Goal: Task Accomplishment & Management: Manage account settings

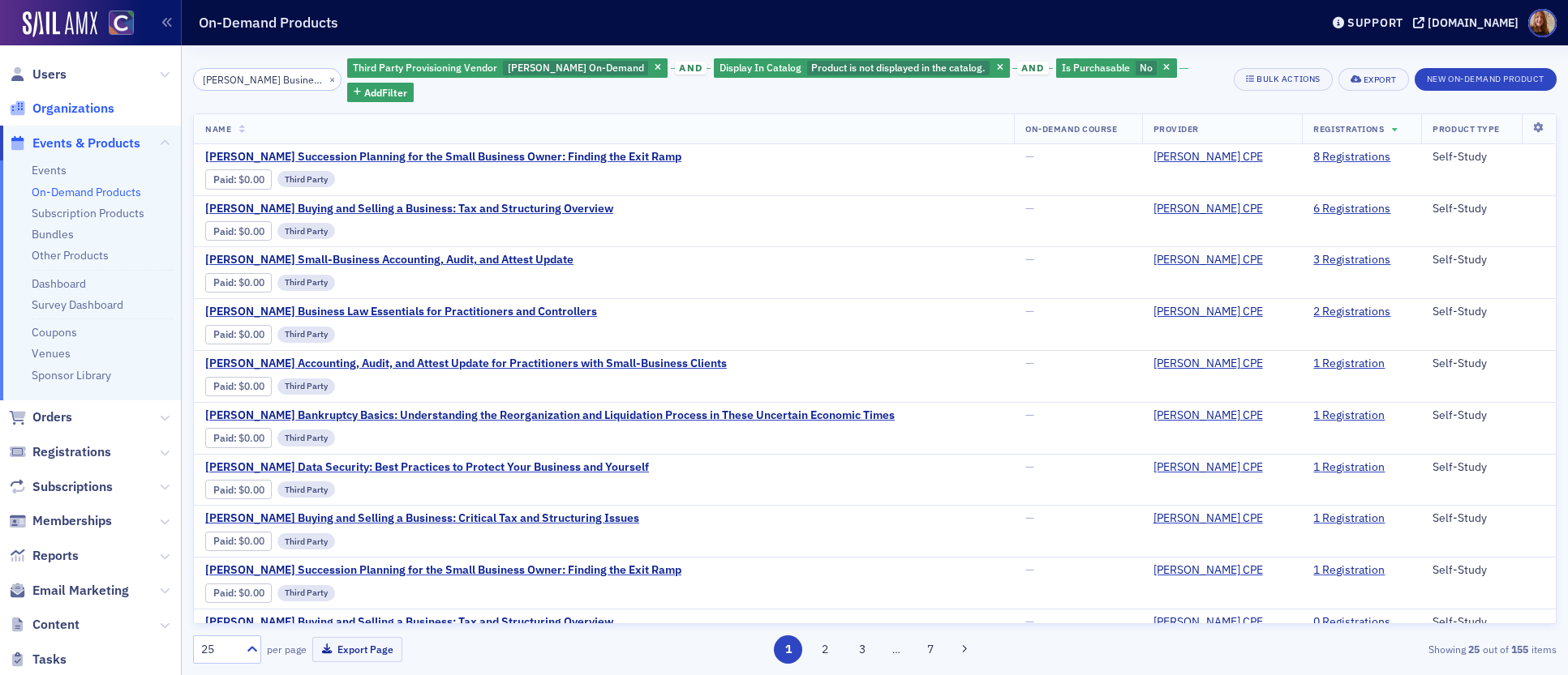
scroll to position [789, 0]
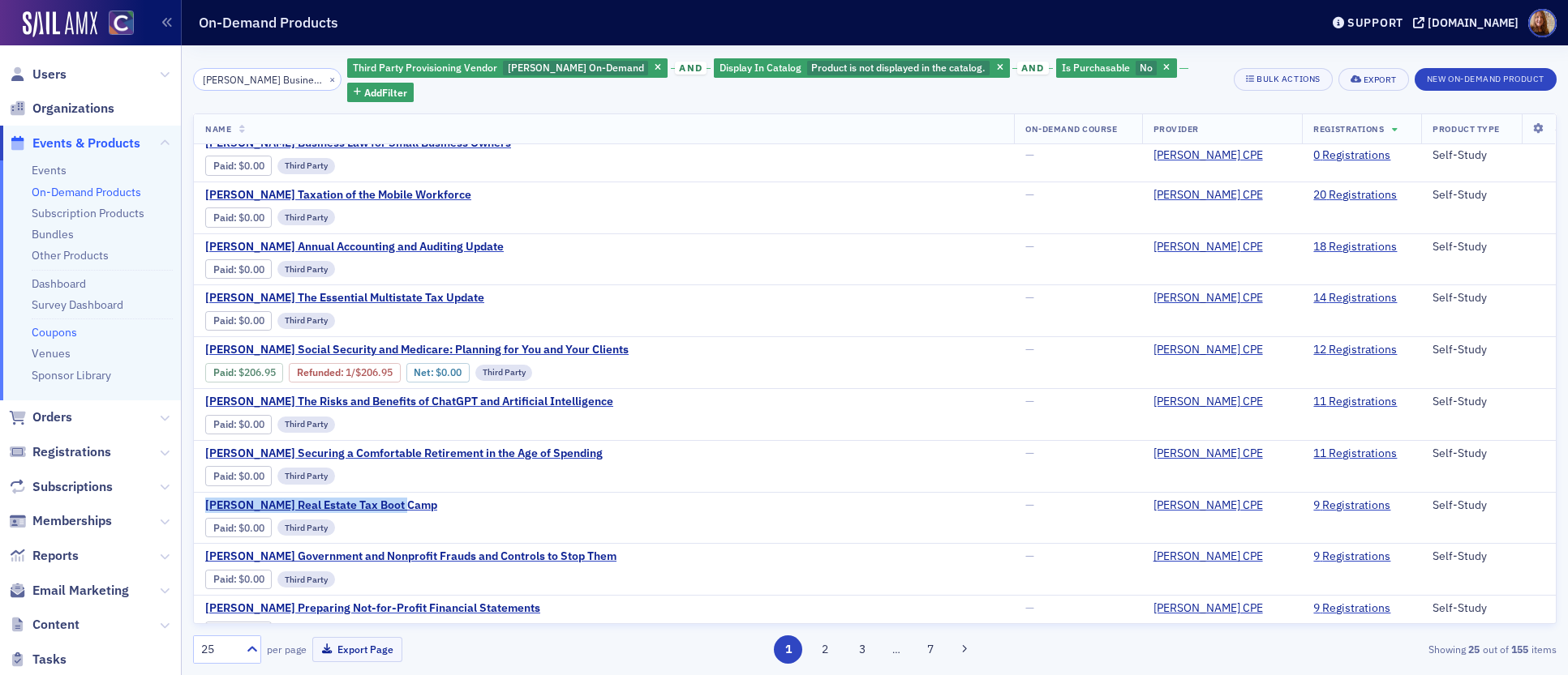
click at [60, 332] on link "Coupons" at bounding box center [54, 332] width 46 height 14
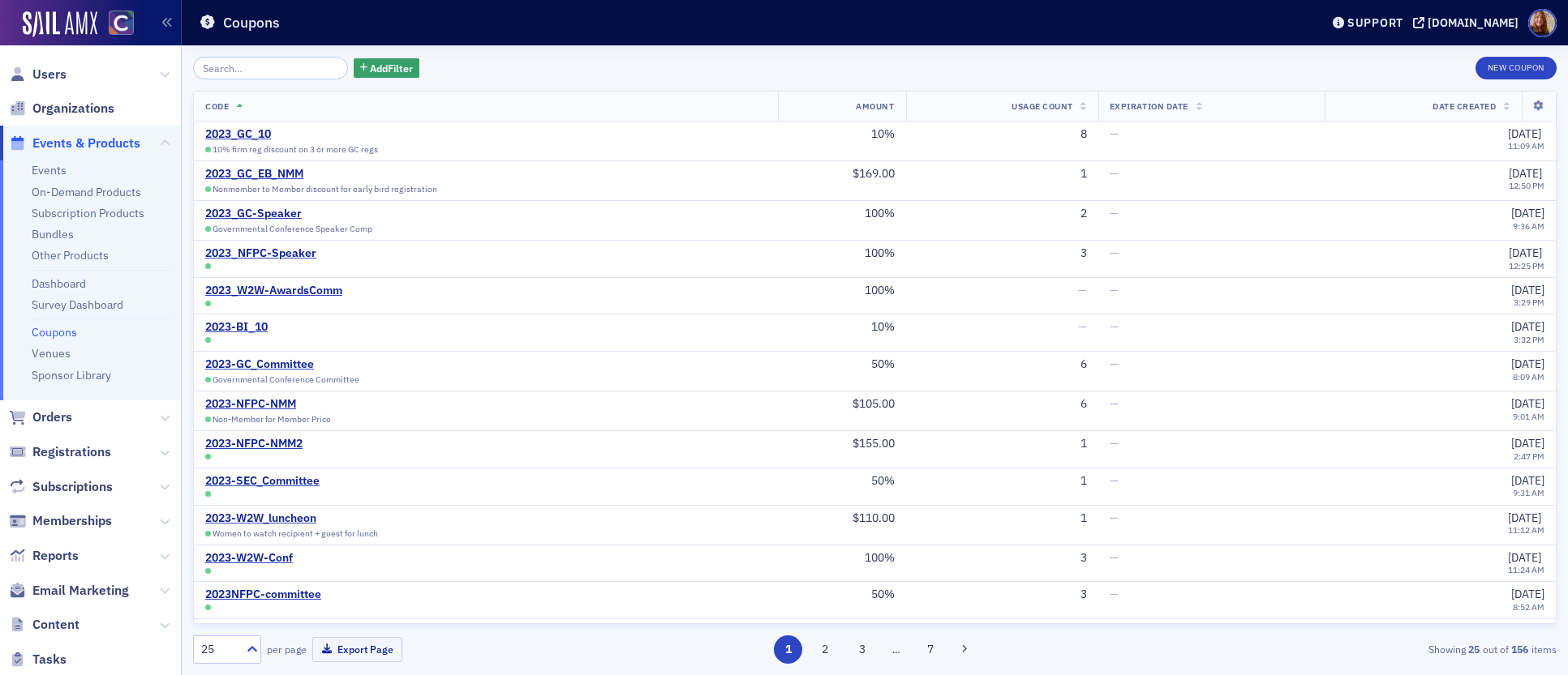
click at [240, 71] on input "search" at bounding box center [270, 68] width 155 height 23
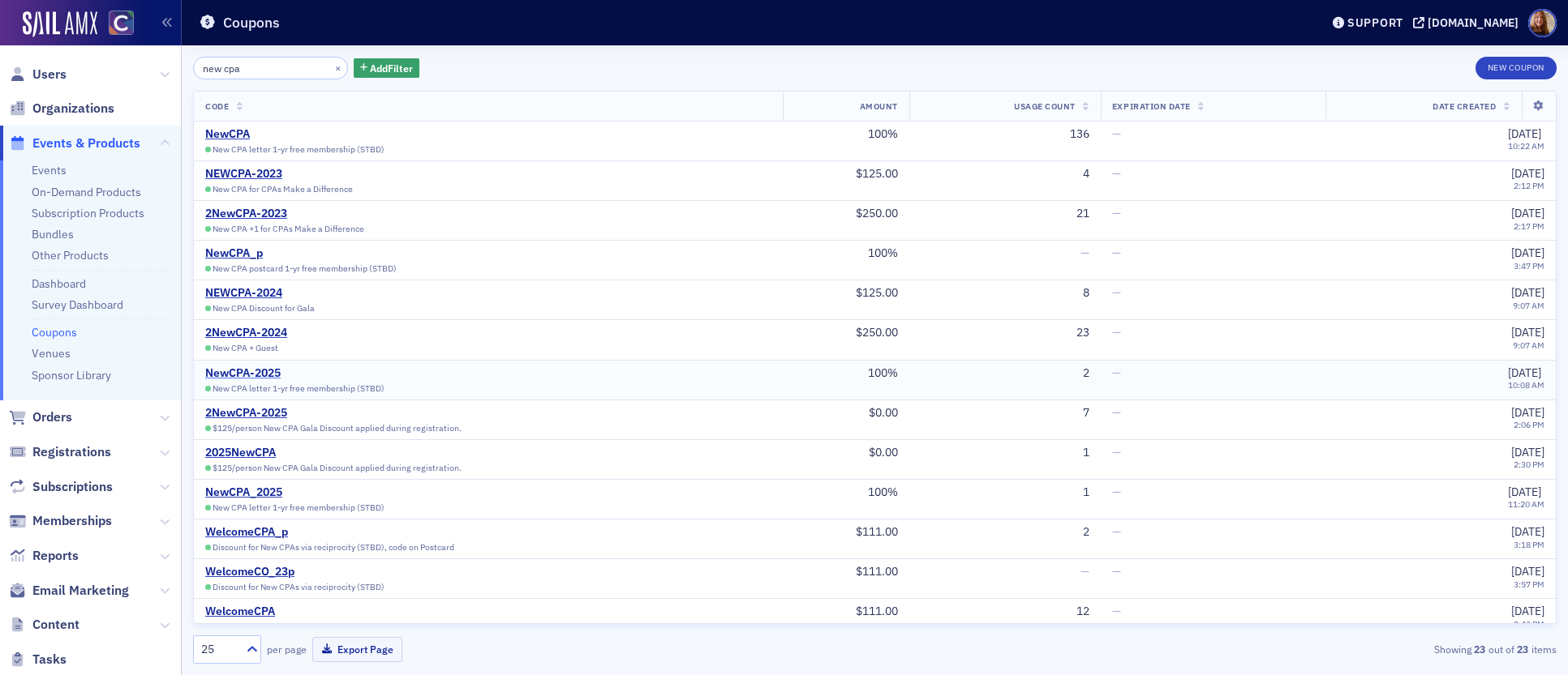
type input "new cpa"
click at [222, 374] on div "NewCPA-2025" at bounding box center [294, 373] width 179 height 14
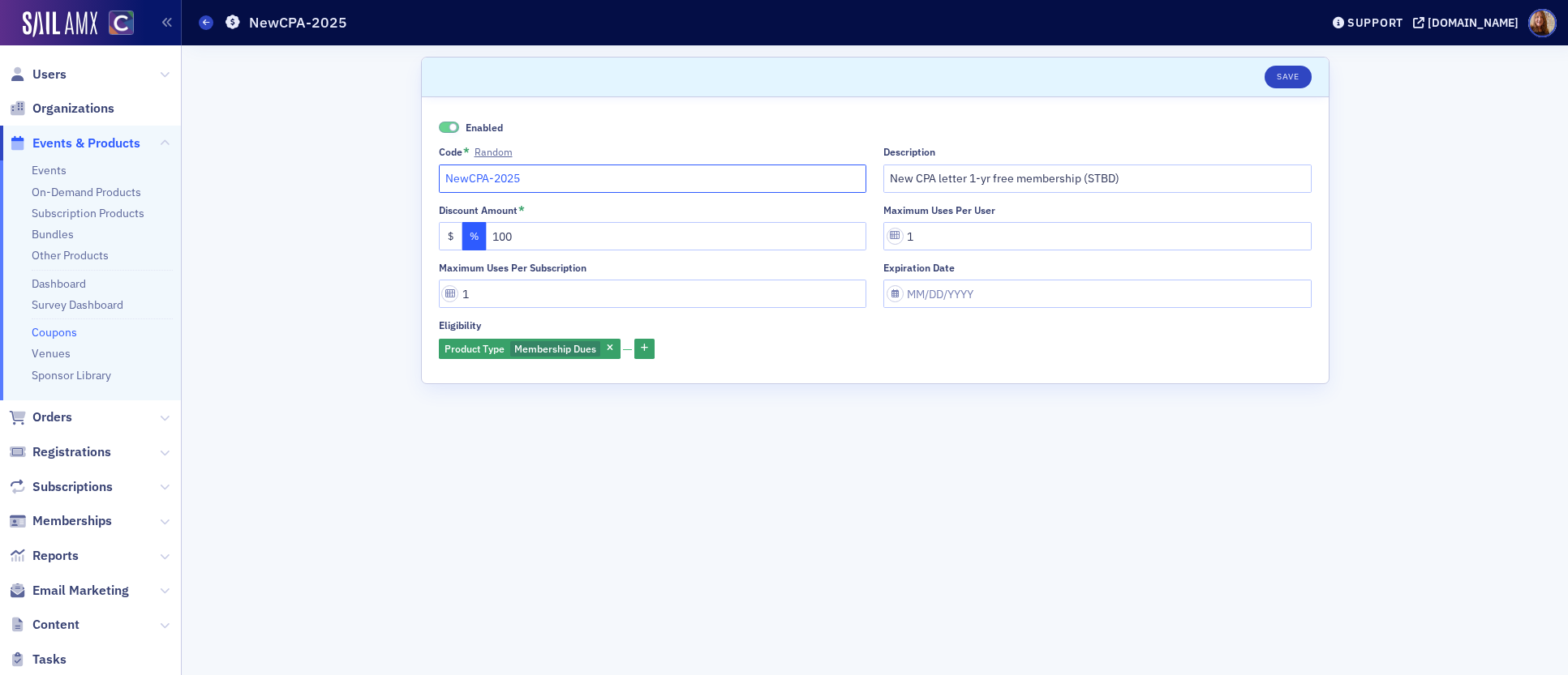
drag, startPoint x: 528, startPoint y: 179, endPoint x: 435, endPoint y: 176, distance: 93.0
click at [435, 176] on div "Enabled Code * Random NewCPA-2025 Description New CPA letter 1-yr free membersh…" at bounding box center [874, 240] width 906 height 286
click at [47, 168] on link "Events" at bounding box center [48, 170] width 35 height 14
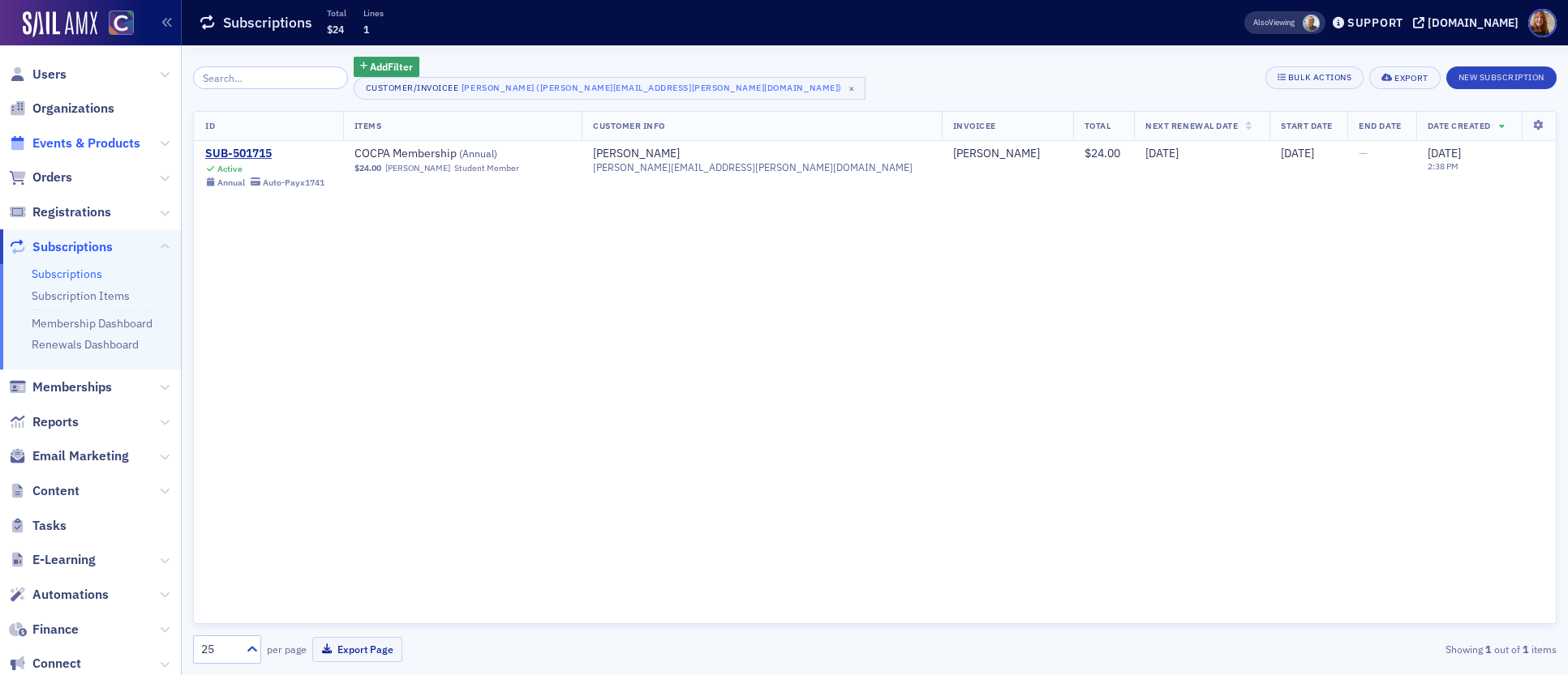
click at [87, 141] on span "Events & Products" at bounding box center [85, 143] width 107 height 18
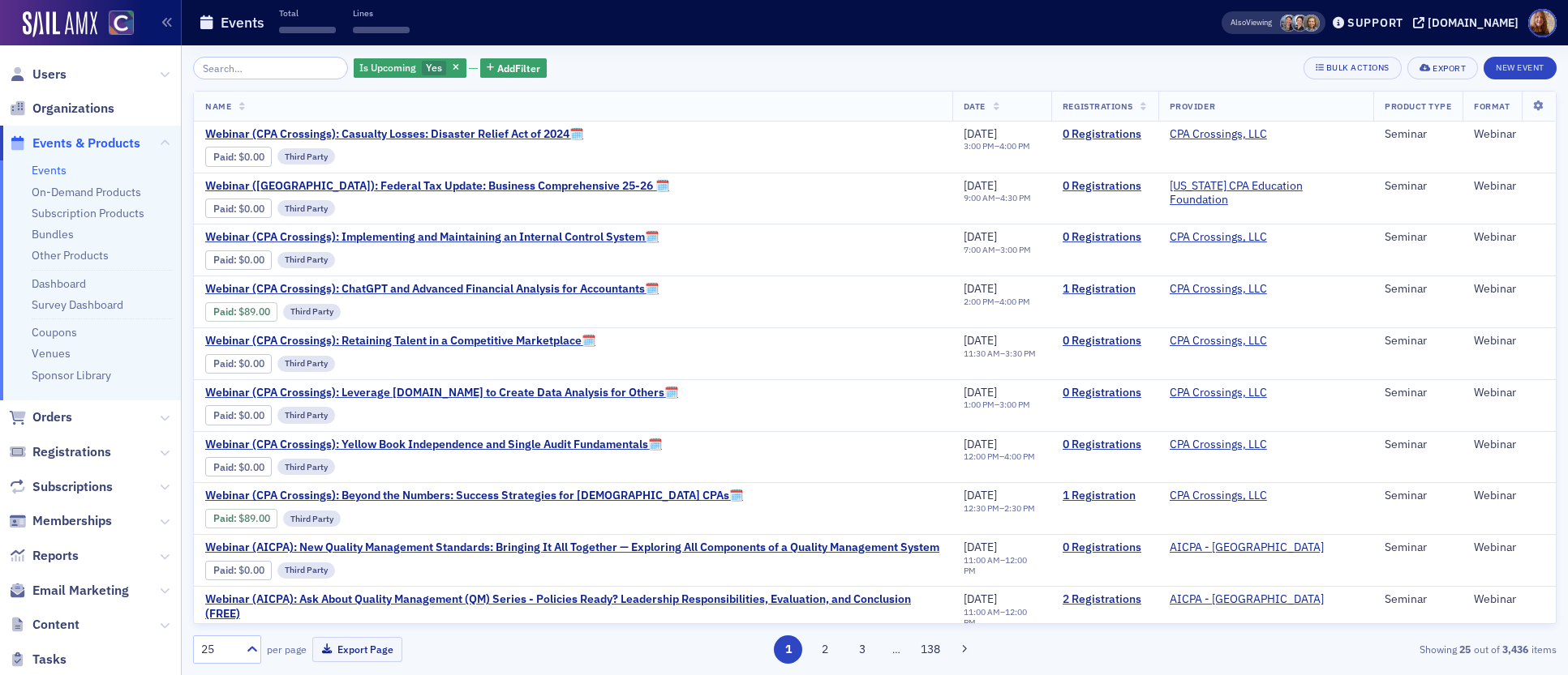
click at [48, 171] on link "Events" at bounding box center [48, 170] width 35 height 14
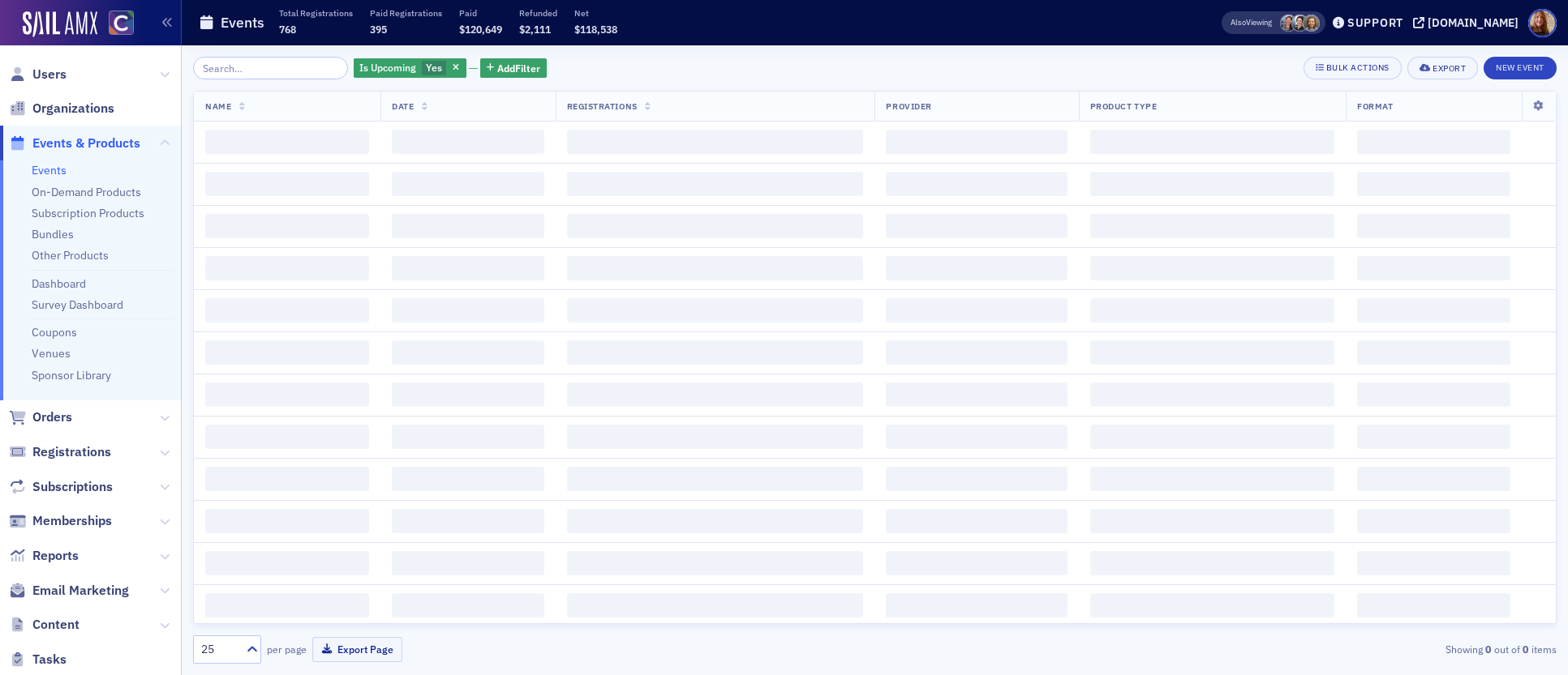
click at [263, 73] on input "search" at bounding box center [270, 68] width 155 height 23
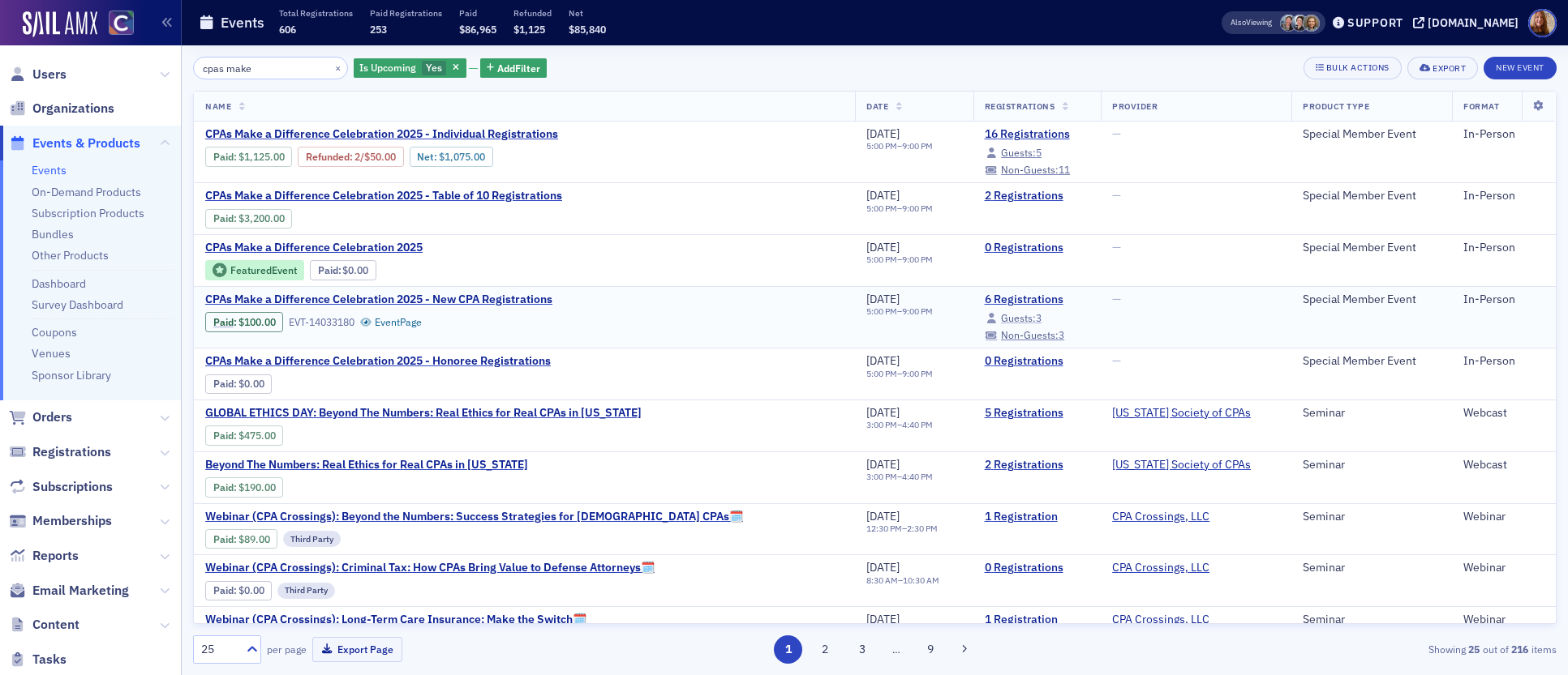
type input "cpas make"
click at [1001, 320] on span "Guests:" at bounding box center [1018, 317] width 35 height 13
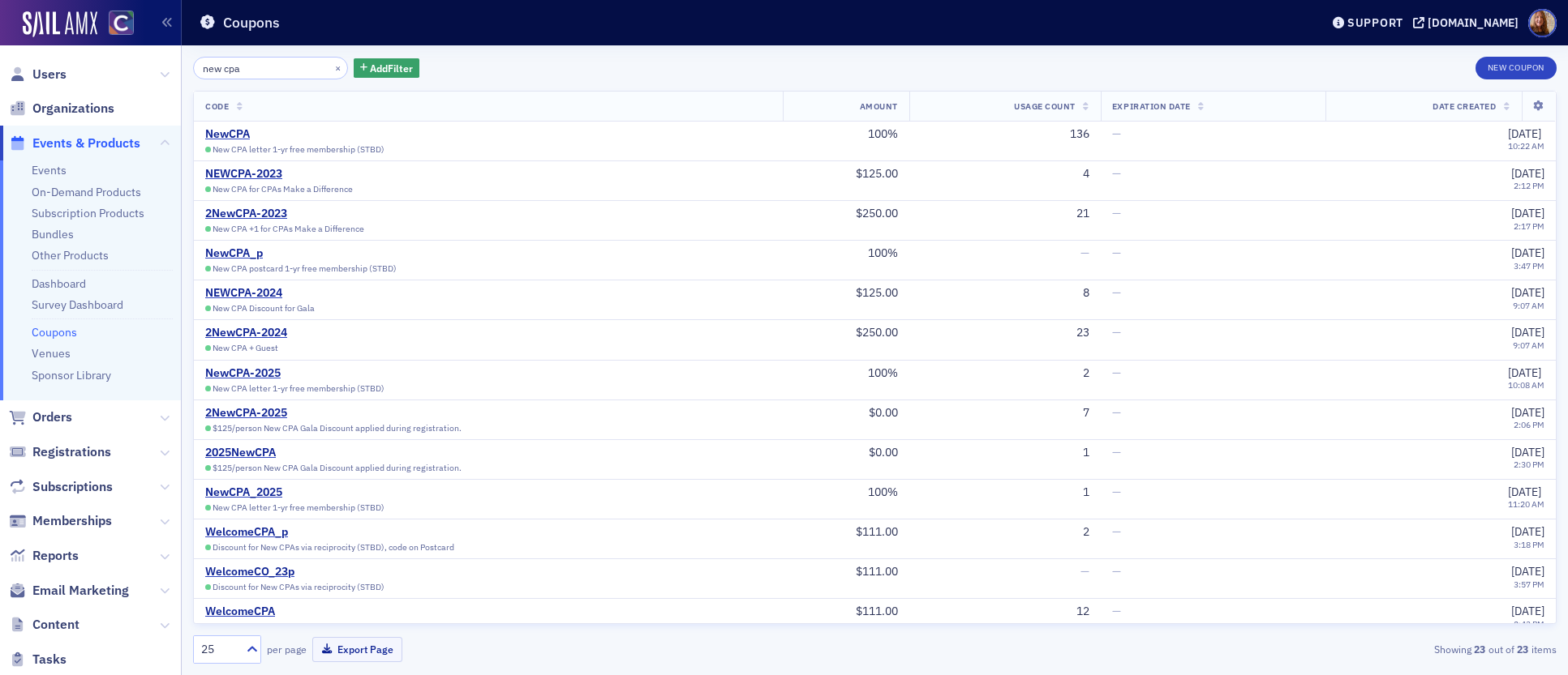
click at [225, 64] on input "new cpa" at bounding box center [270, 68] width 155 height 23
click at [55, 73] on span "Users" at bounding box center [49, 74] width 34 height 18
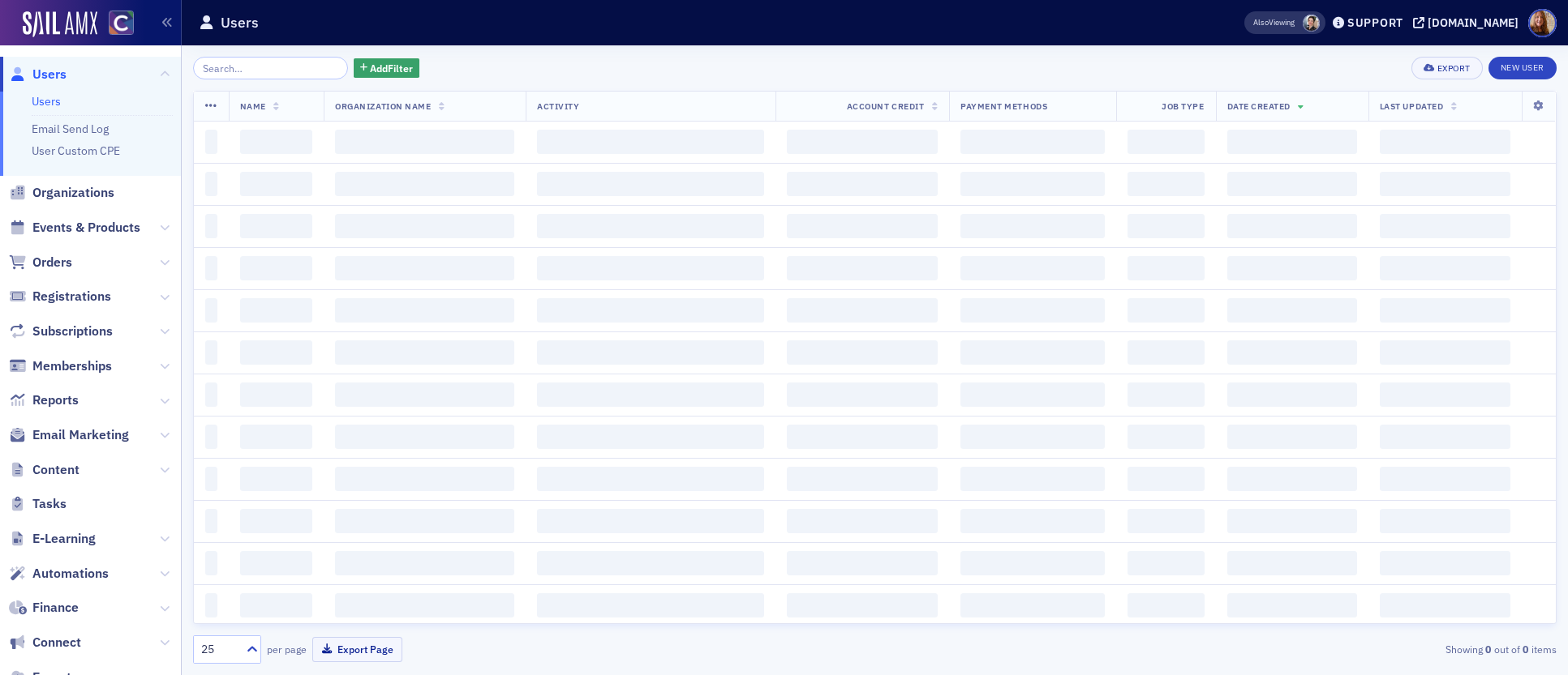
click at [221, 69] on input "search" at bounding box center [270, 68] width 155 height 23
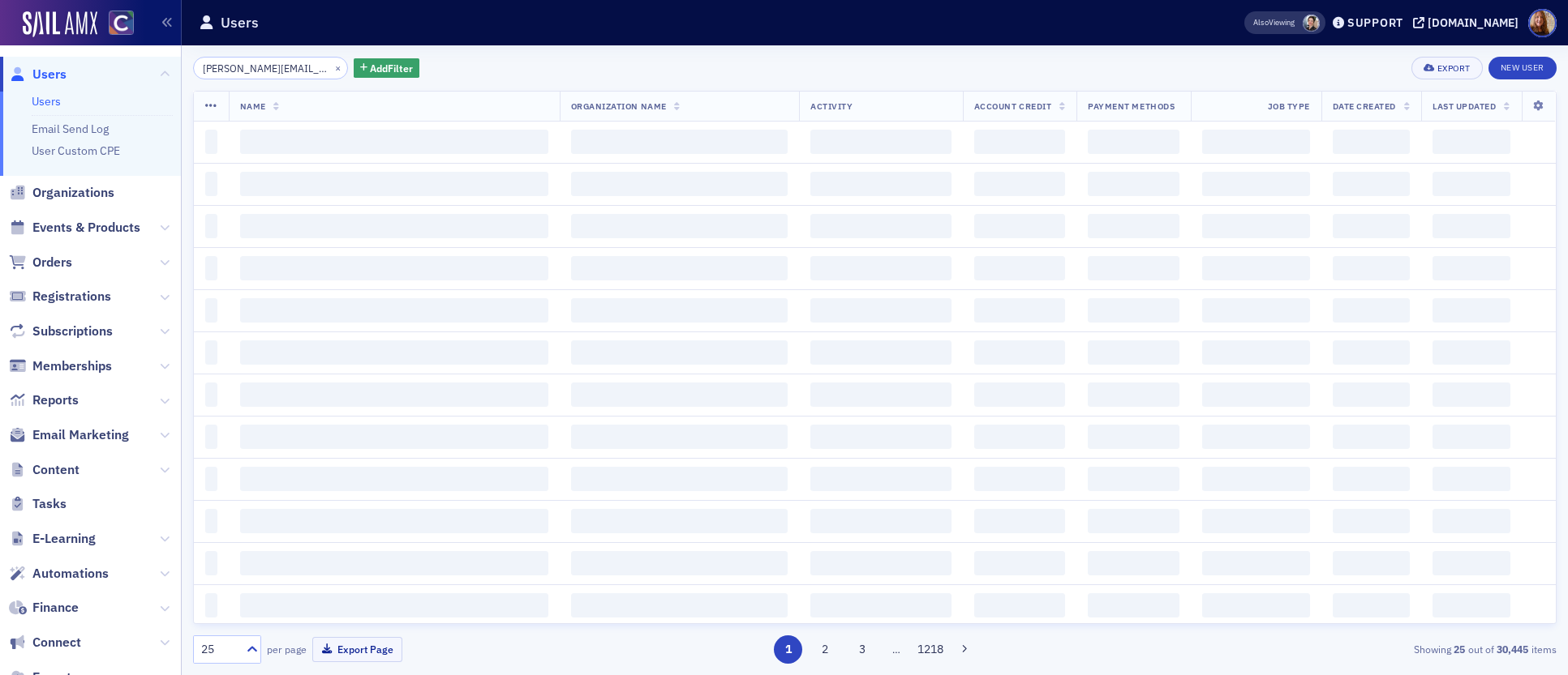
scroll to position [0, 18]
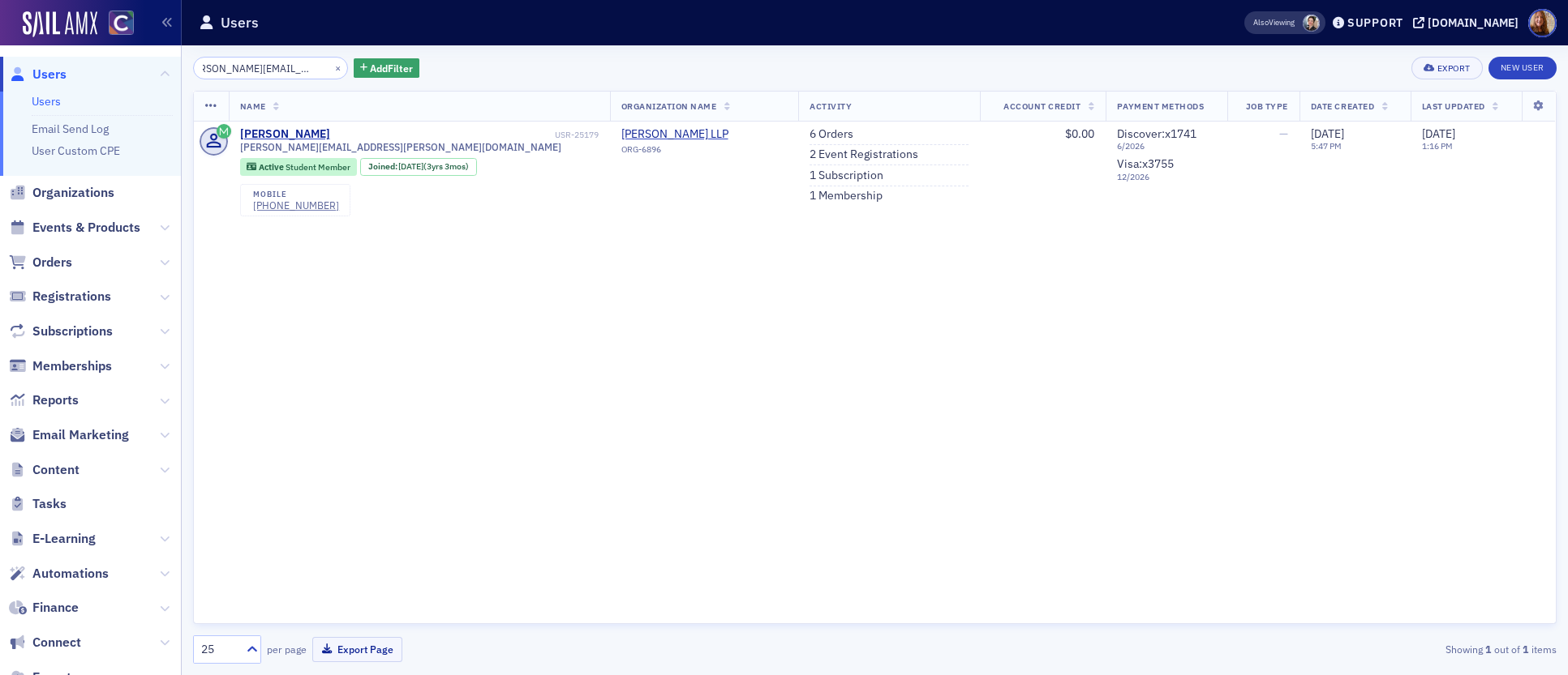
type input "mordan.victoria@gmail.com"
click at [809, 176] on link "1 Subscription" at bounding box center [845, 175] width 74 height 14
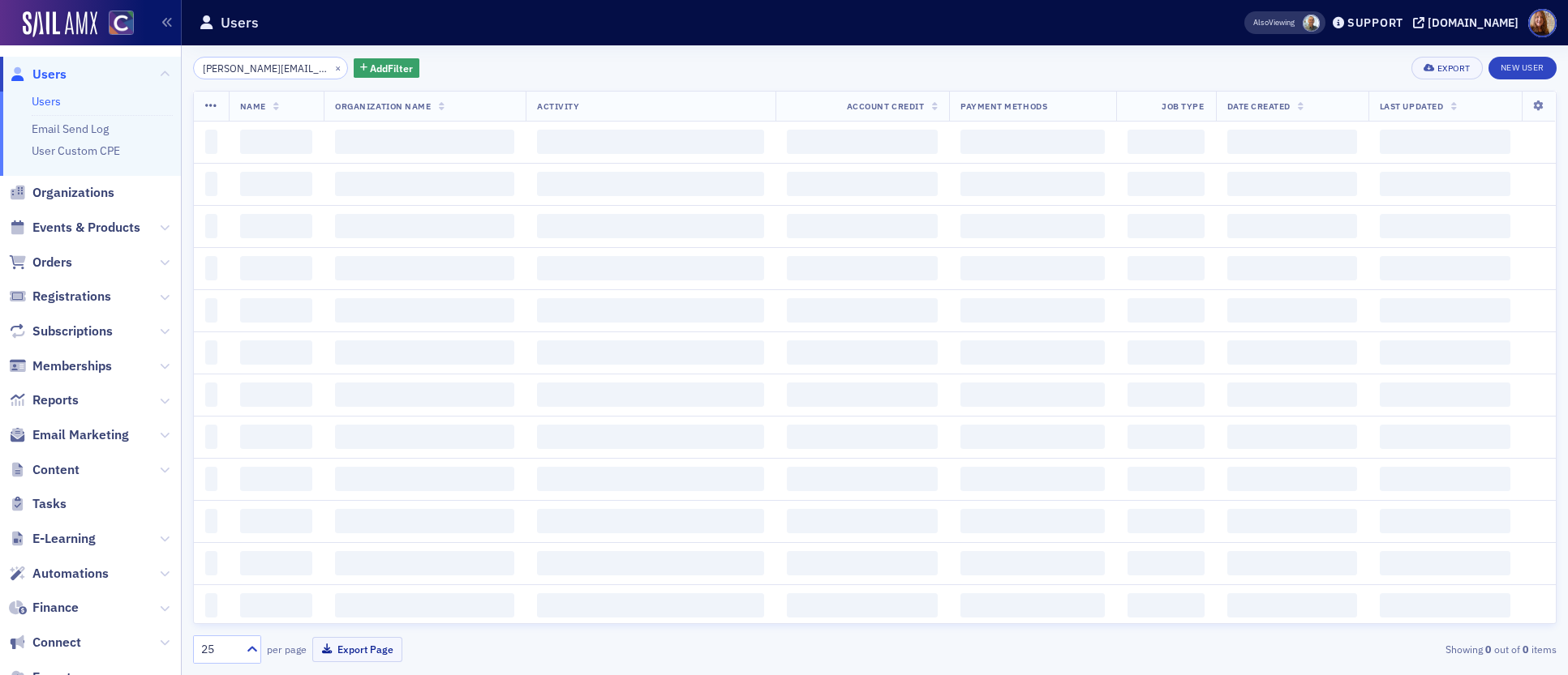
scroll to position [0, 18]
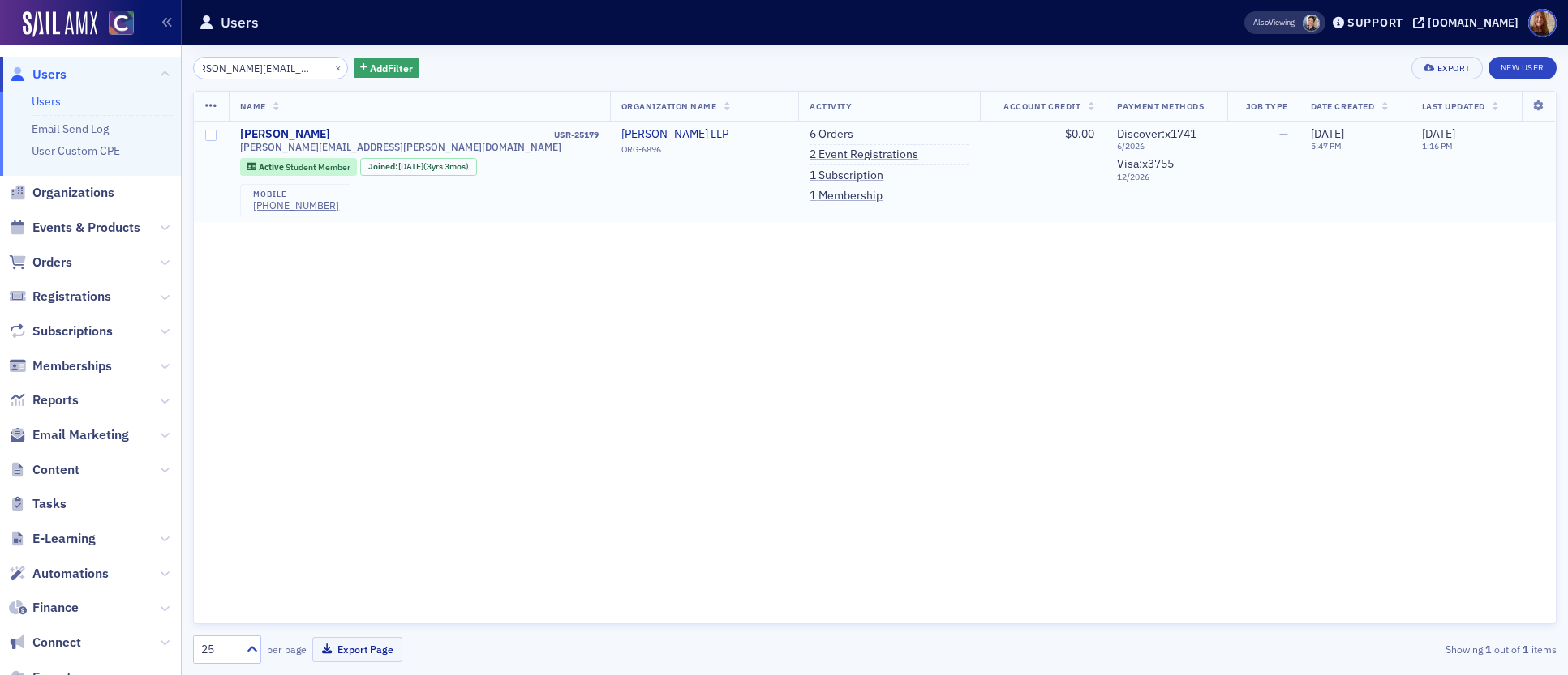
click at [623, 130] on span "Kurtz Fargo LLP" at bounding box center [695, 134] width 147 height 14
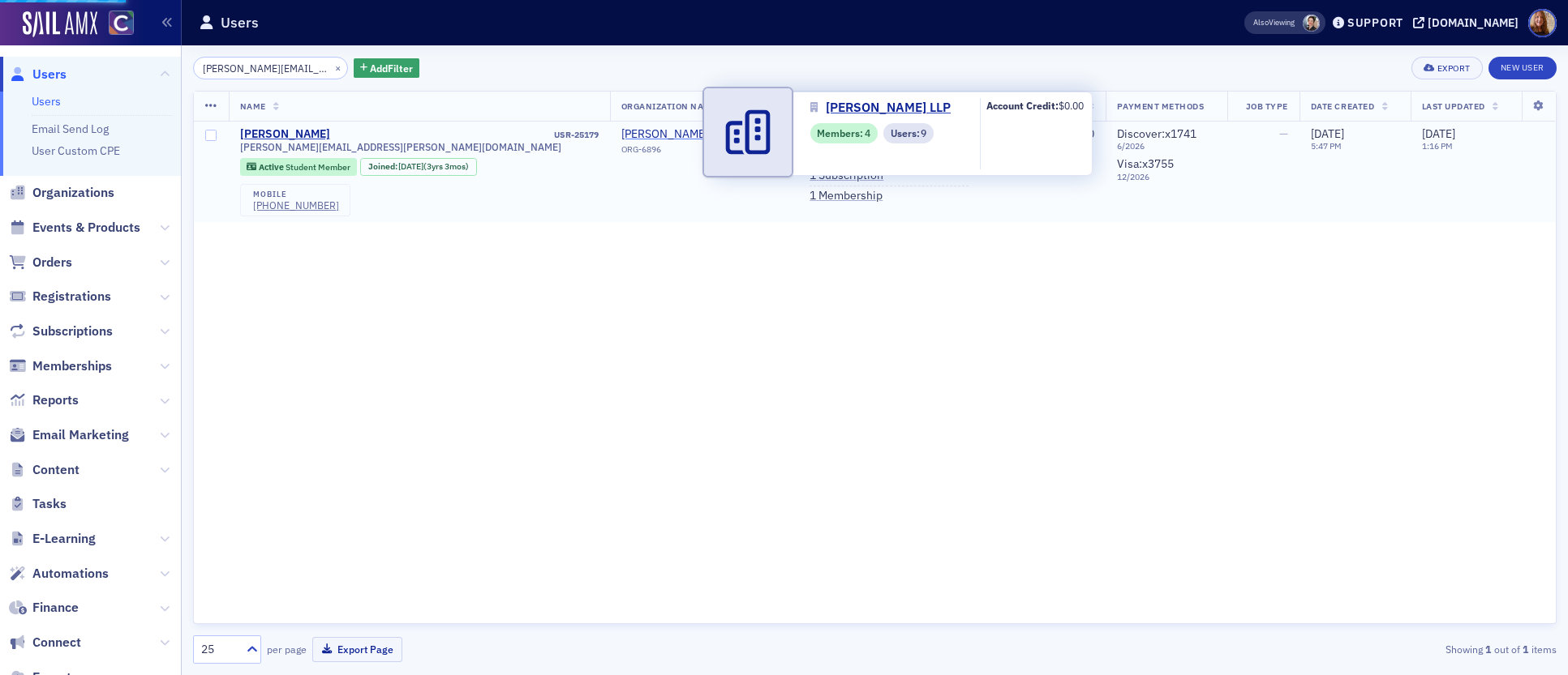
select select "US"
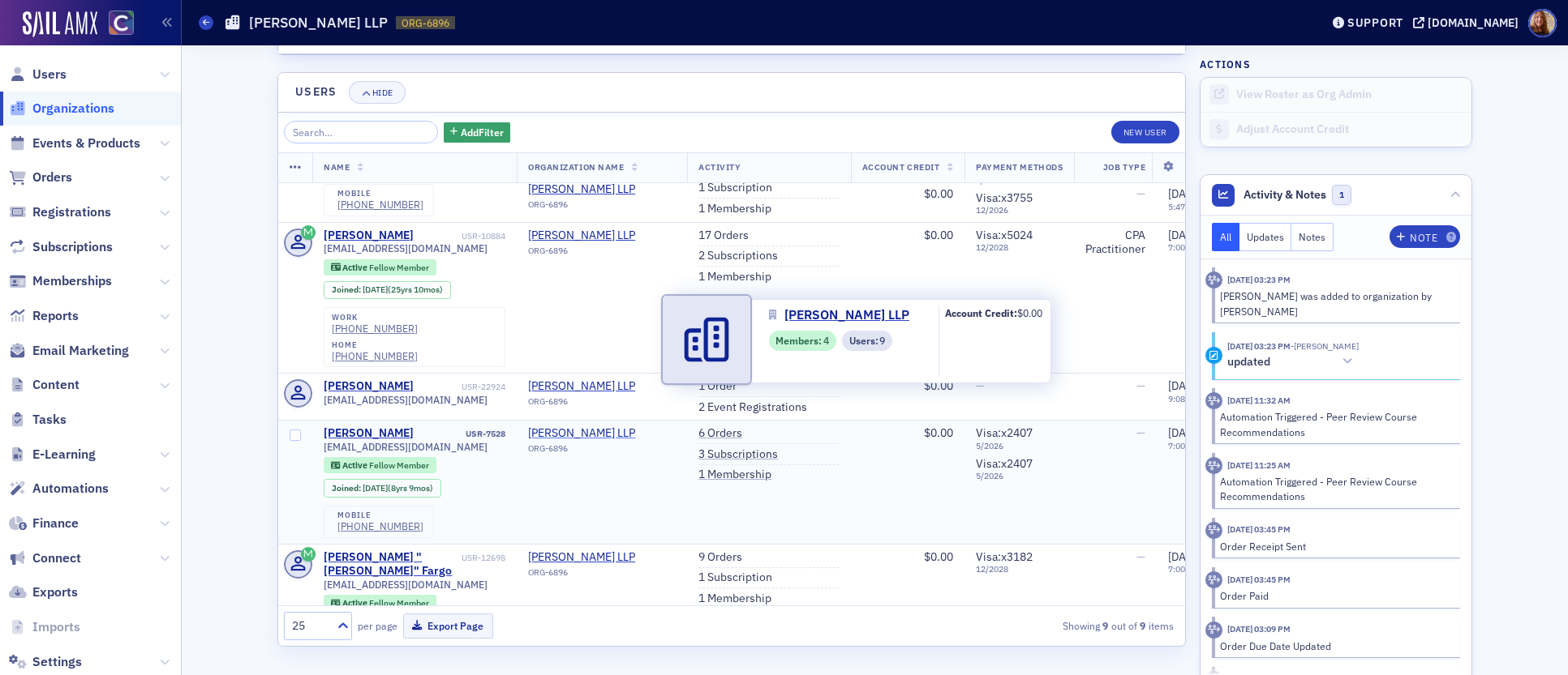
scroll to position [575, 0]
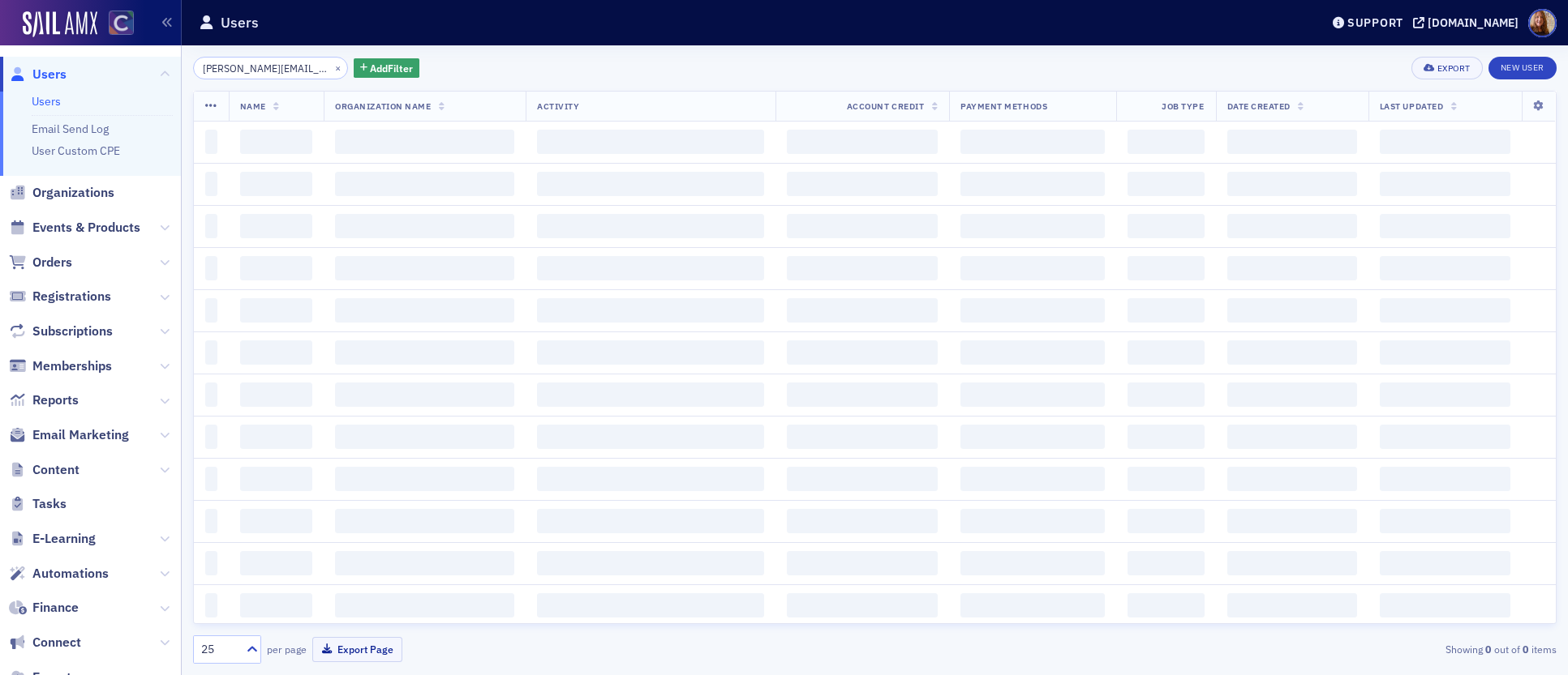
scroll to position [0, 18]
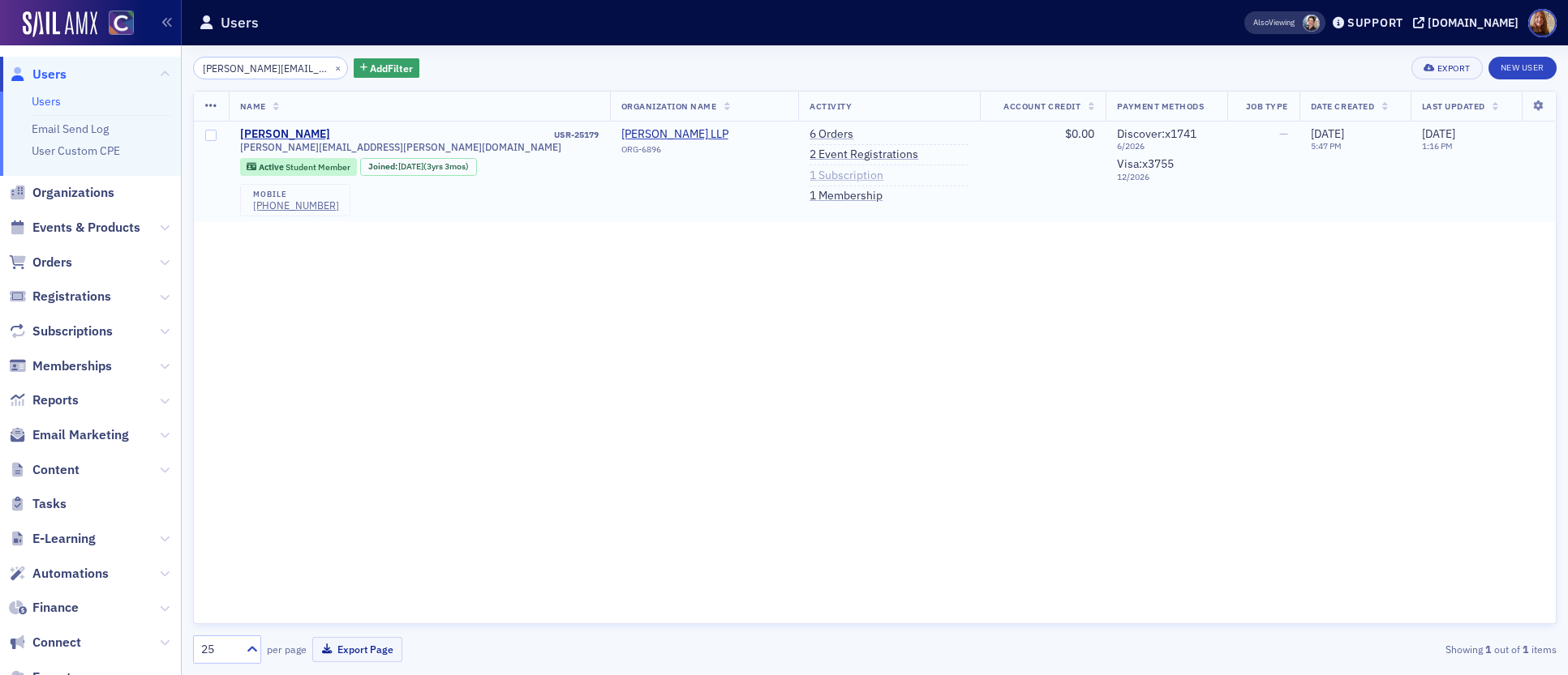
click at [809, 174] on link "1 Subscription" at bounding box center [845, 175] width 74 height 14
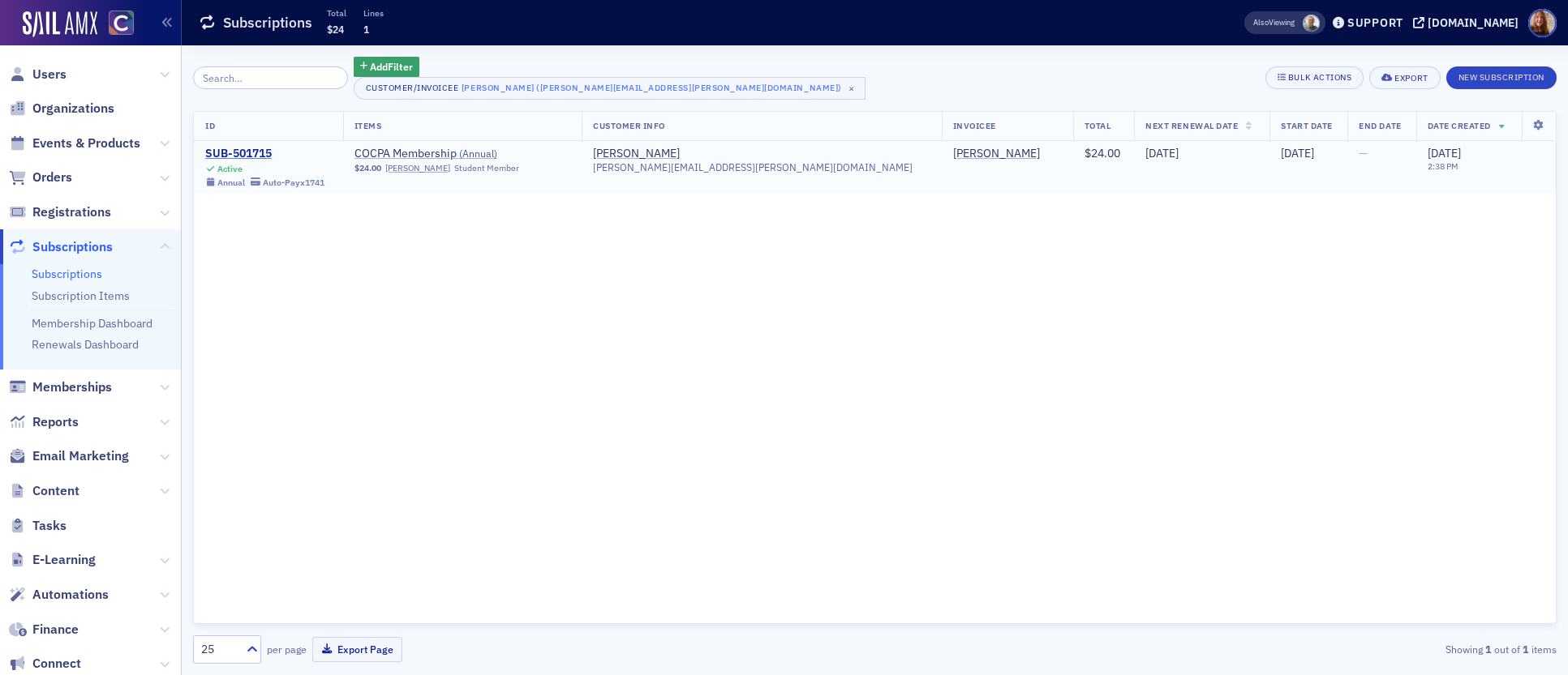
click at [227, 153] on div "SUB-501715" at bounding box center [264, 153] width 119 height 14
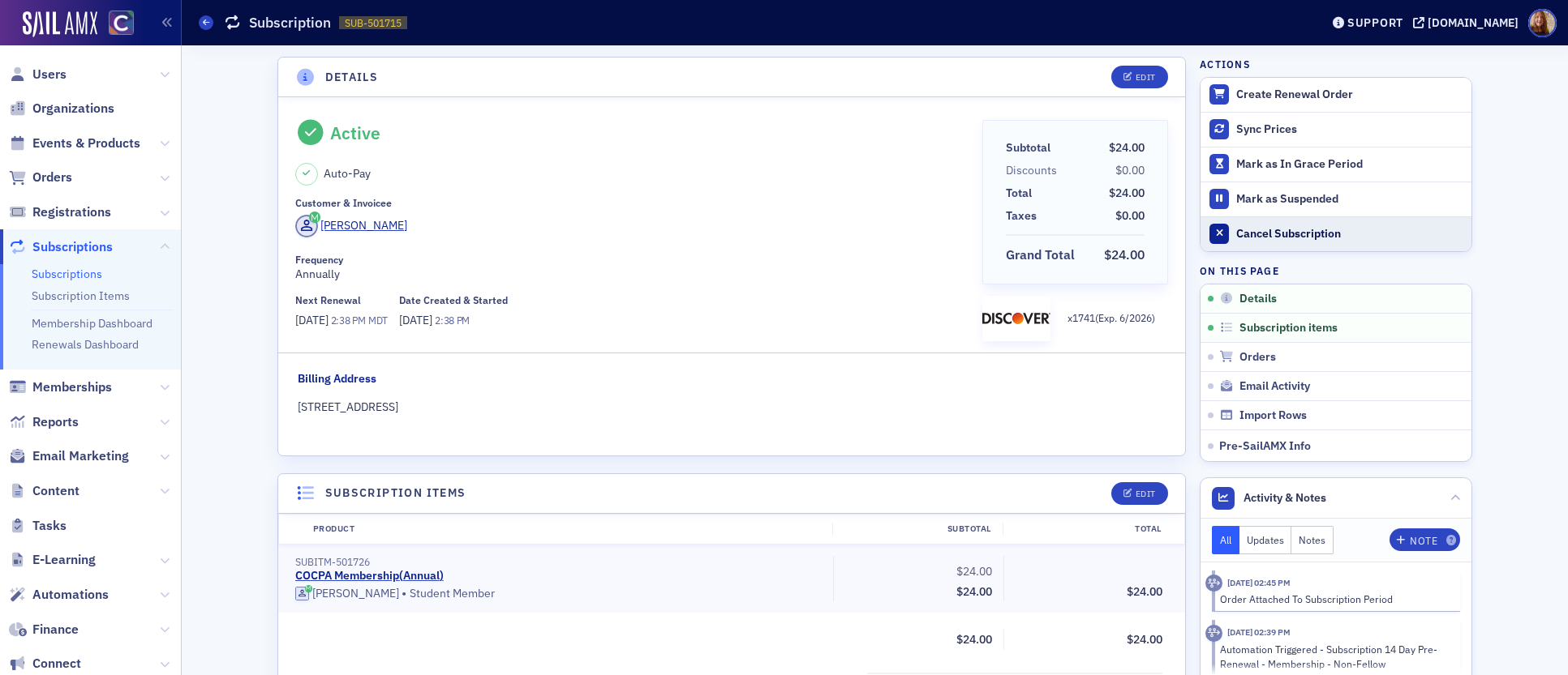
click at [1285, 230] on div "Cancel Subscription" at bounding box center [1350, 233] width 227 height 14
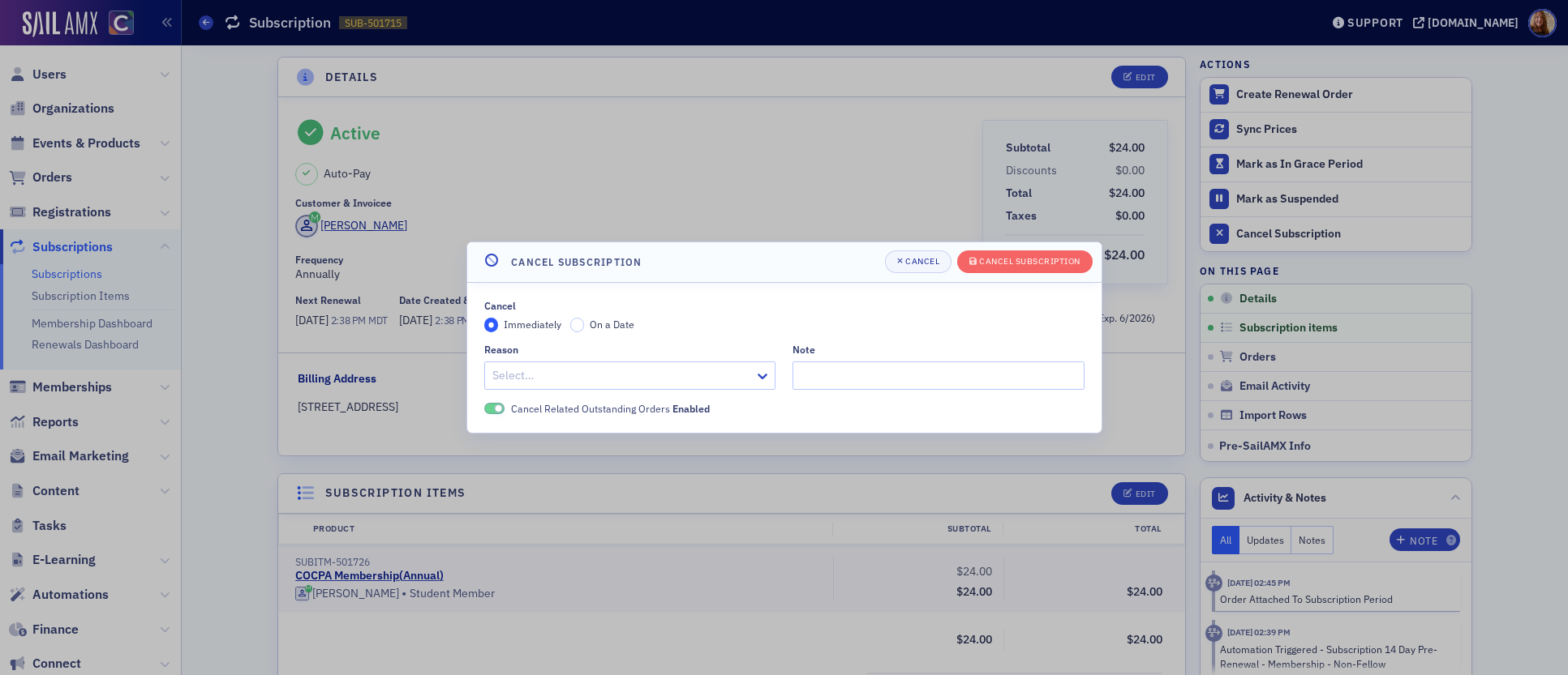
click at [572, 374] on div at bounding box center [622, 376] width 263 height 20
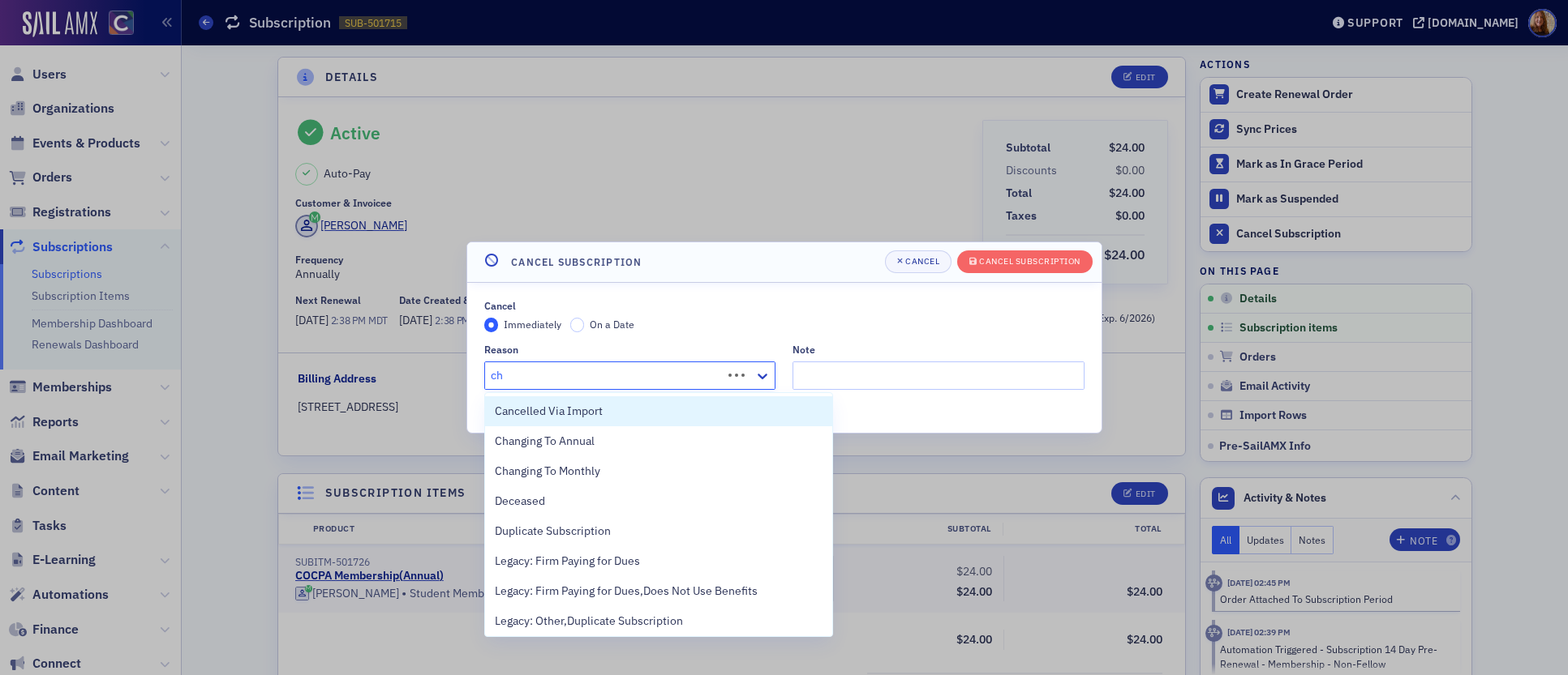
type input "cha"
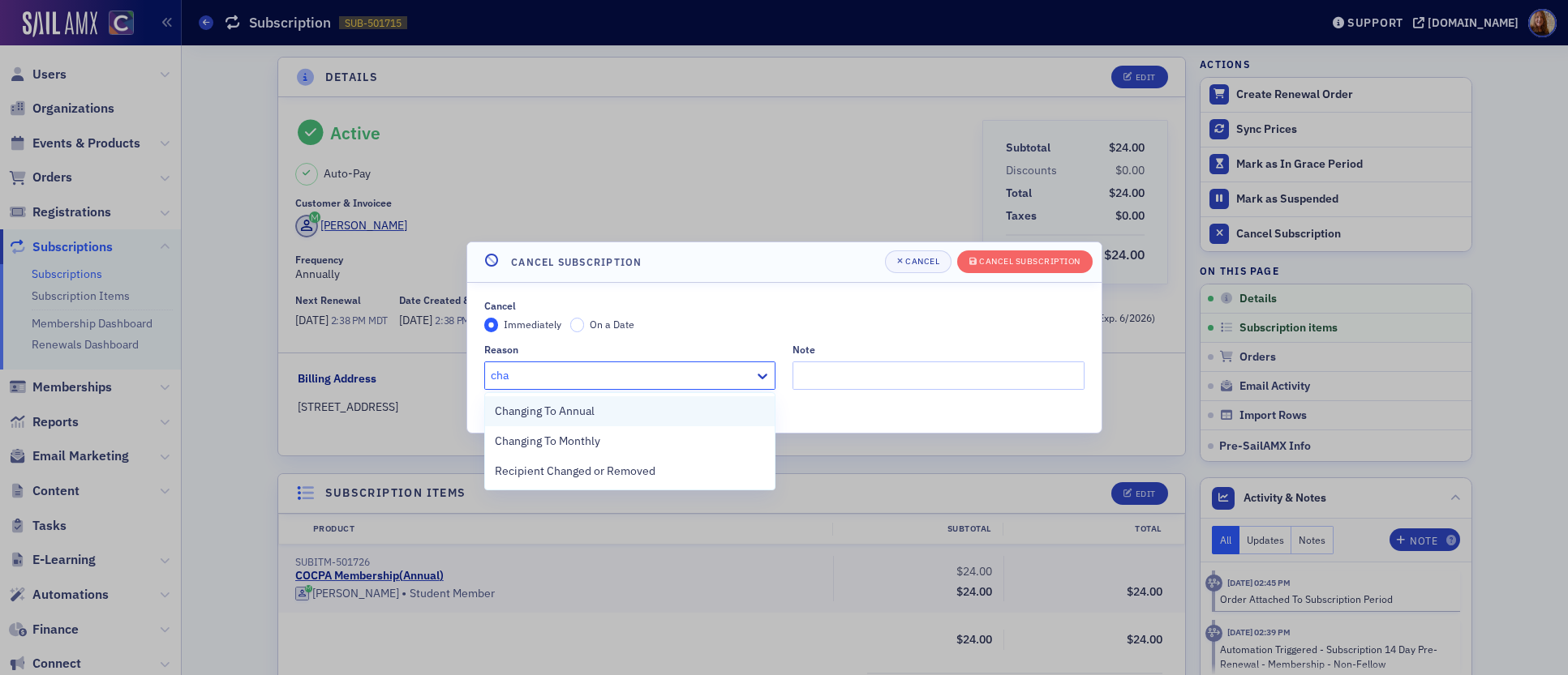
click at [580, 409] on span "Changing To Annual" at bounding box center [545, 411] width 100 height 17
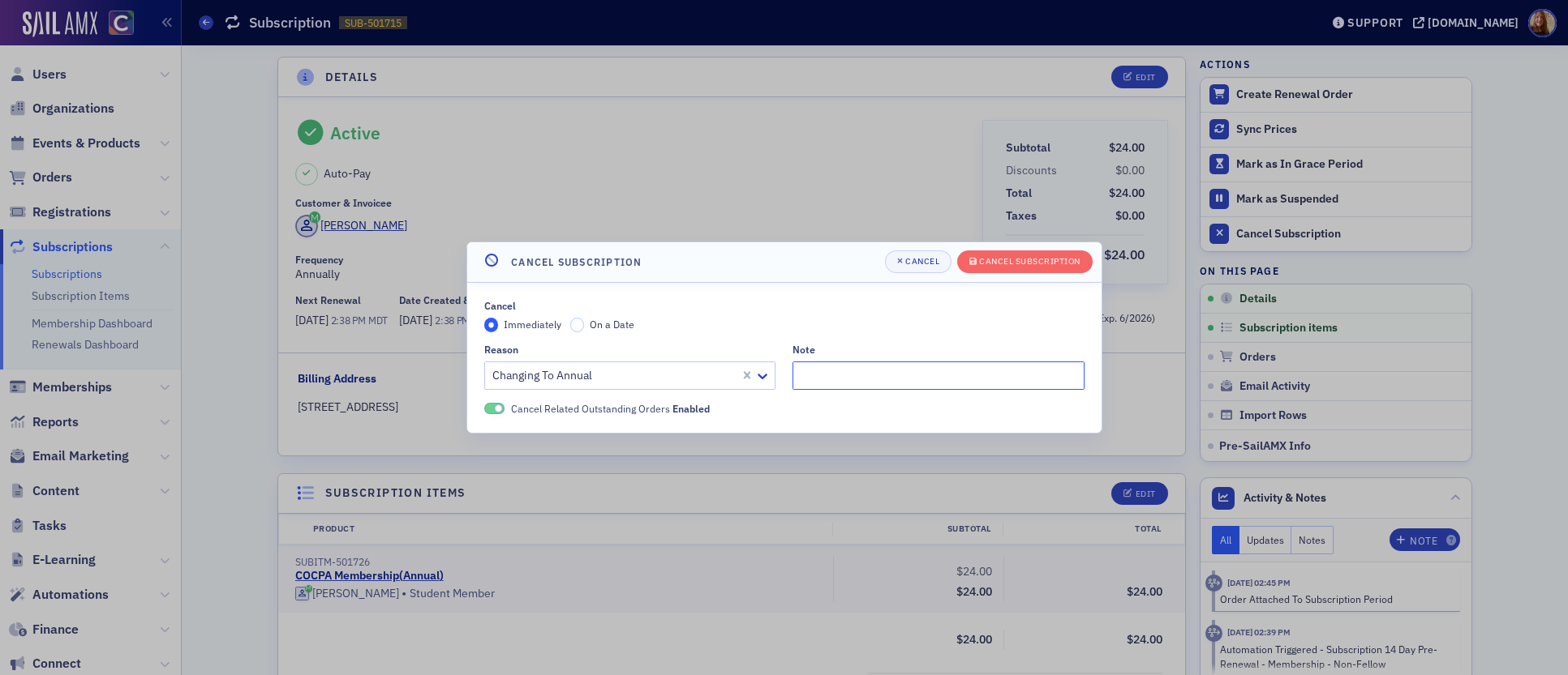
drag, startPoint x: 851, startPoint y: 379, endPoint x: 904, endPoint y: 371, distance: 53.6
click at [875, 376] on input "Note" at bounding box center [938, 376] width 292 height 29
type input "changing to a Fellow member"
click at [1033, 262] on div "Cancel Subscription" at bounding box center [1030, 261] width 102 height 9
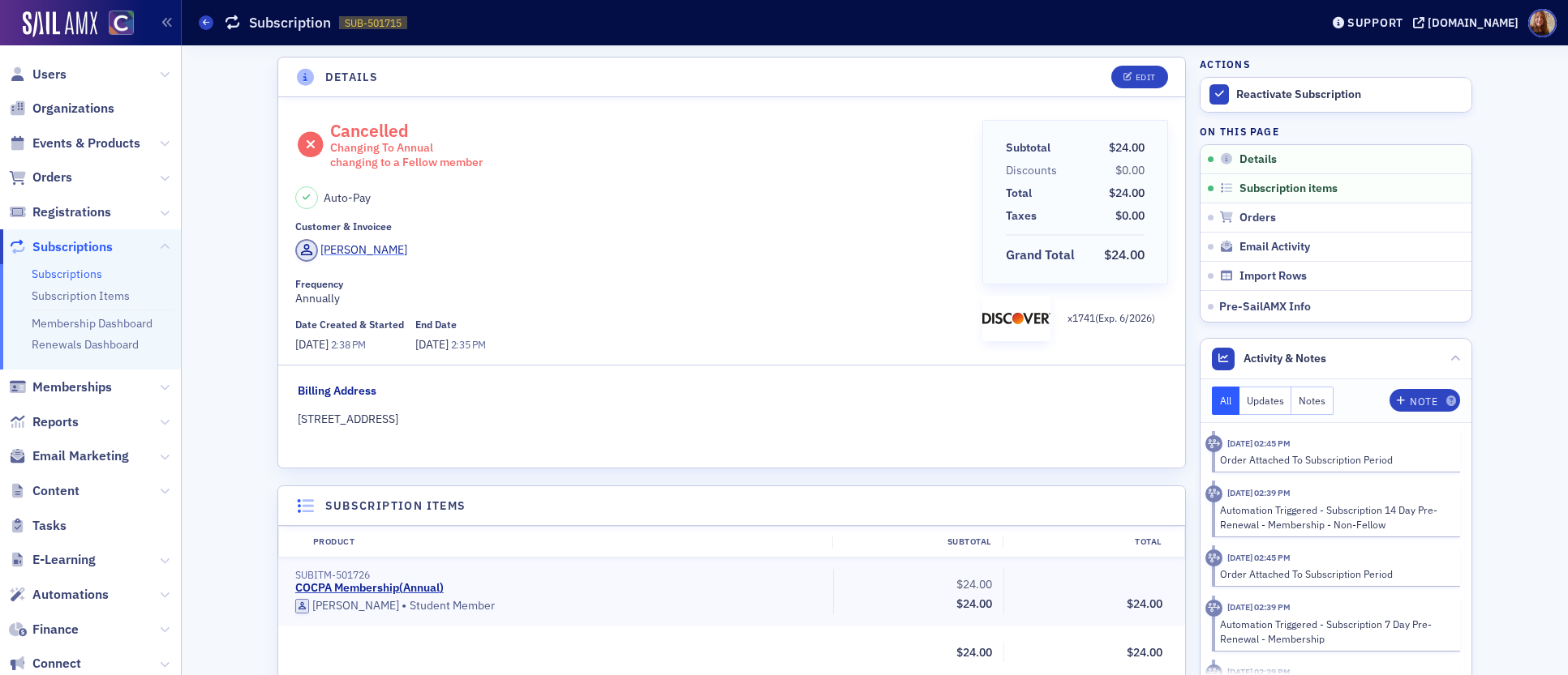
click at [371, 243] on div "[PERSON_NAME]" at bounding box center [364, 250] width 87 height 17
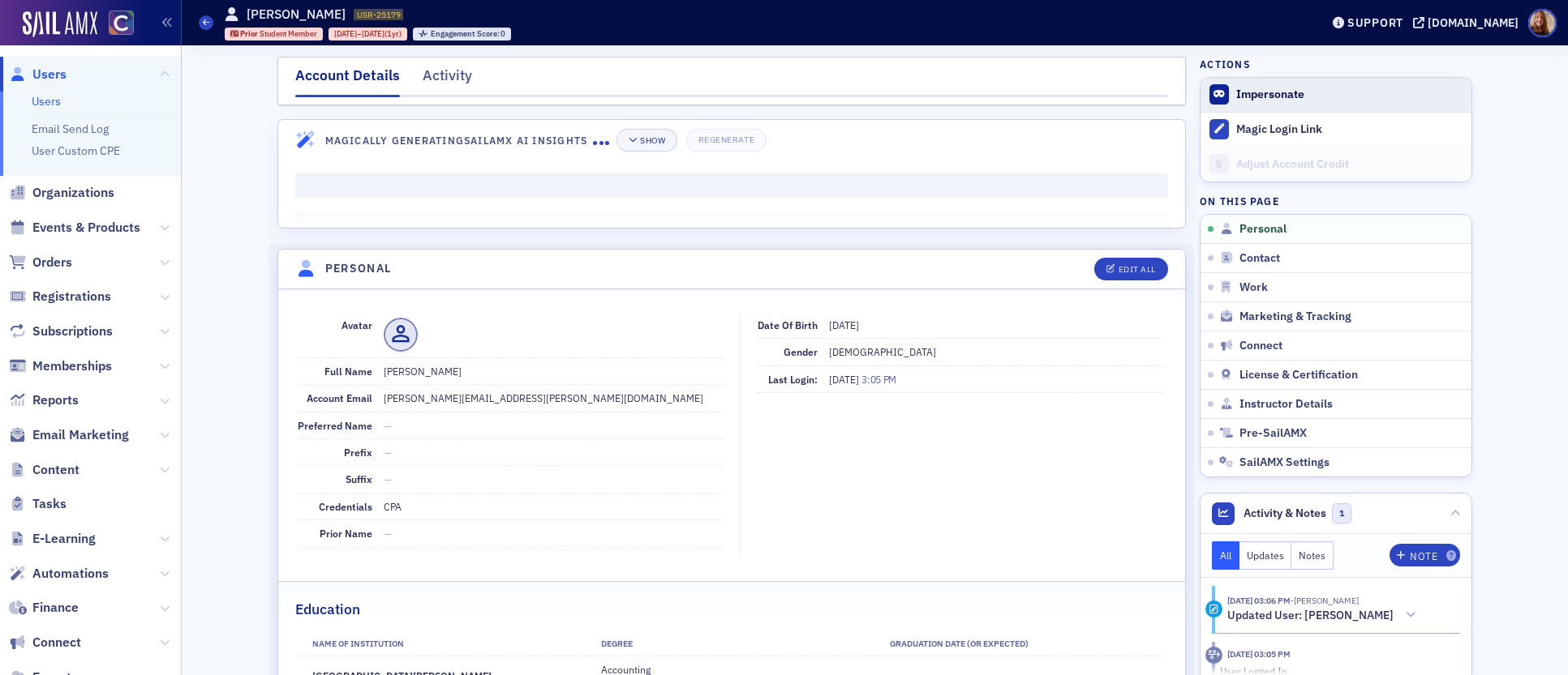
click at [1256, 101] on button "Impersonate" at bounding box center [1270, 95] width 69 height 14
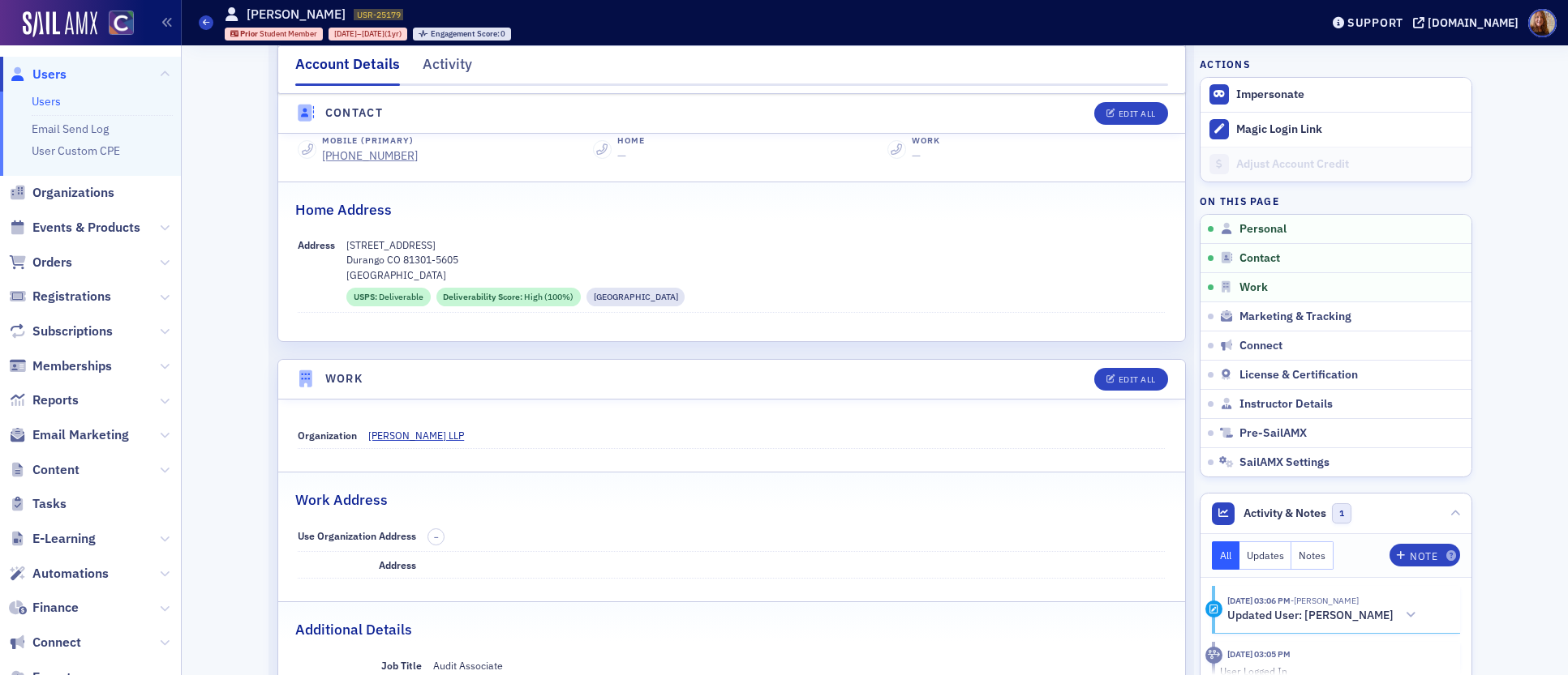
scroll to position [1023, 0]
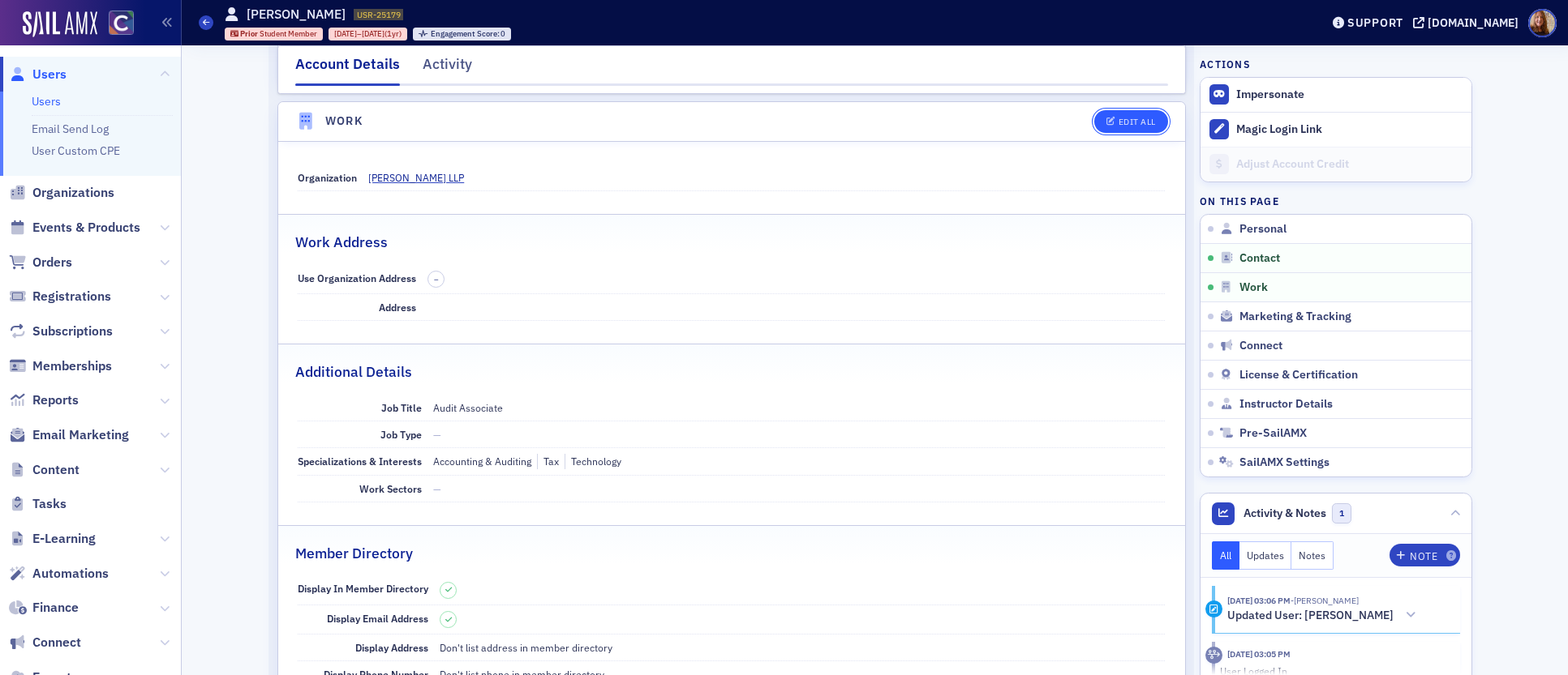
click at [1121, 127] on button "Edit All" at bounding box center [1131, 121] width 73 height 23
select select "US"
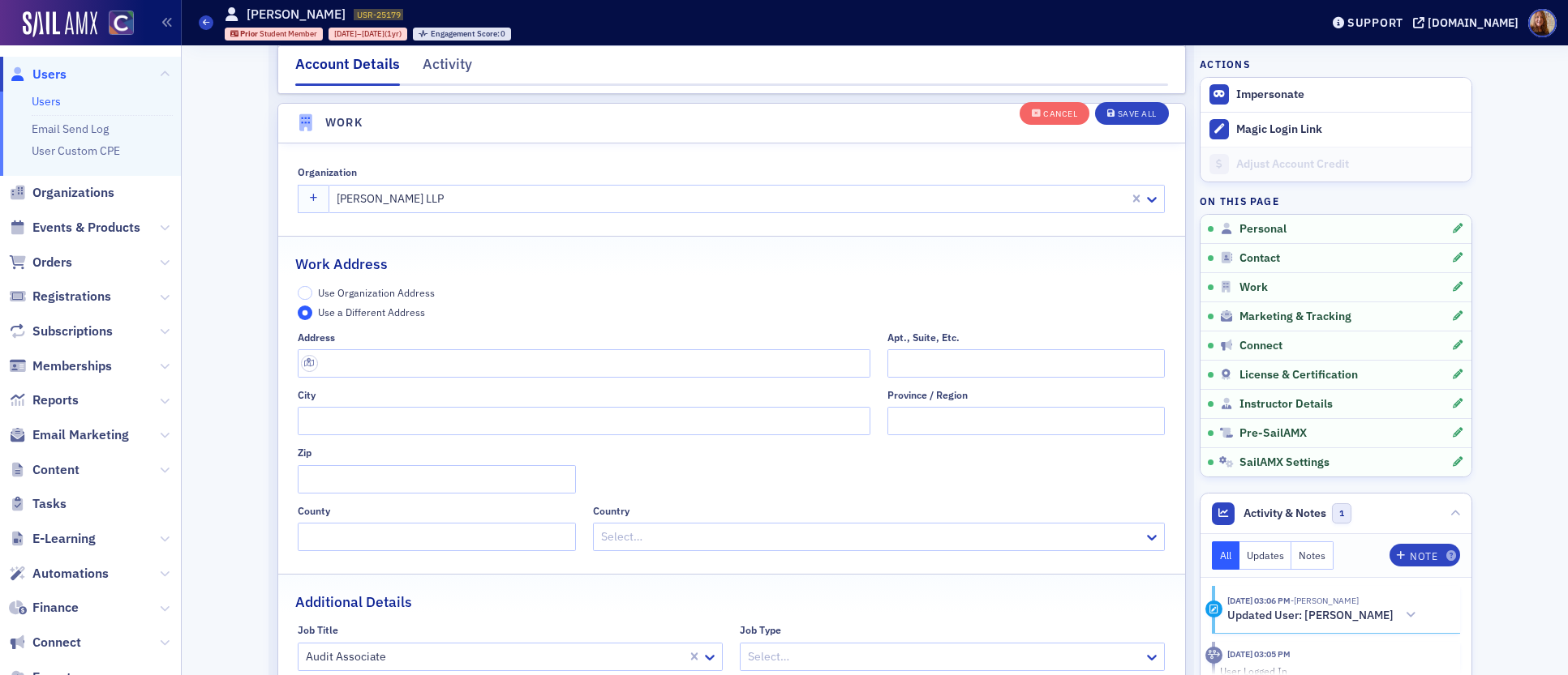
scroll to position [1376, 0]
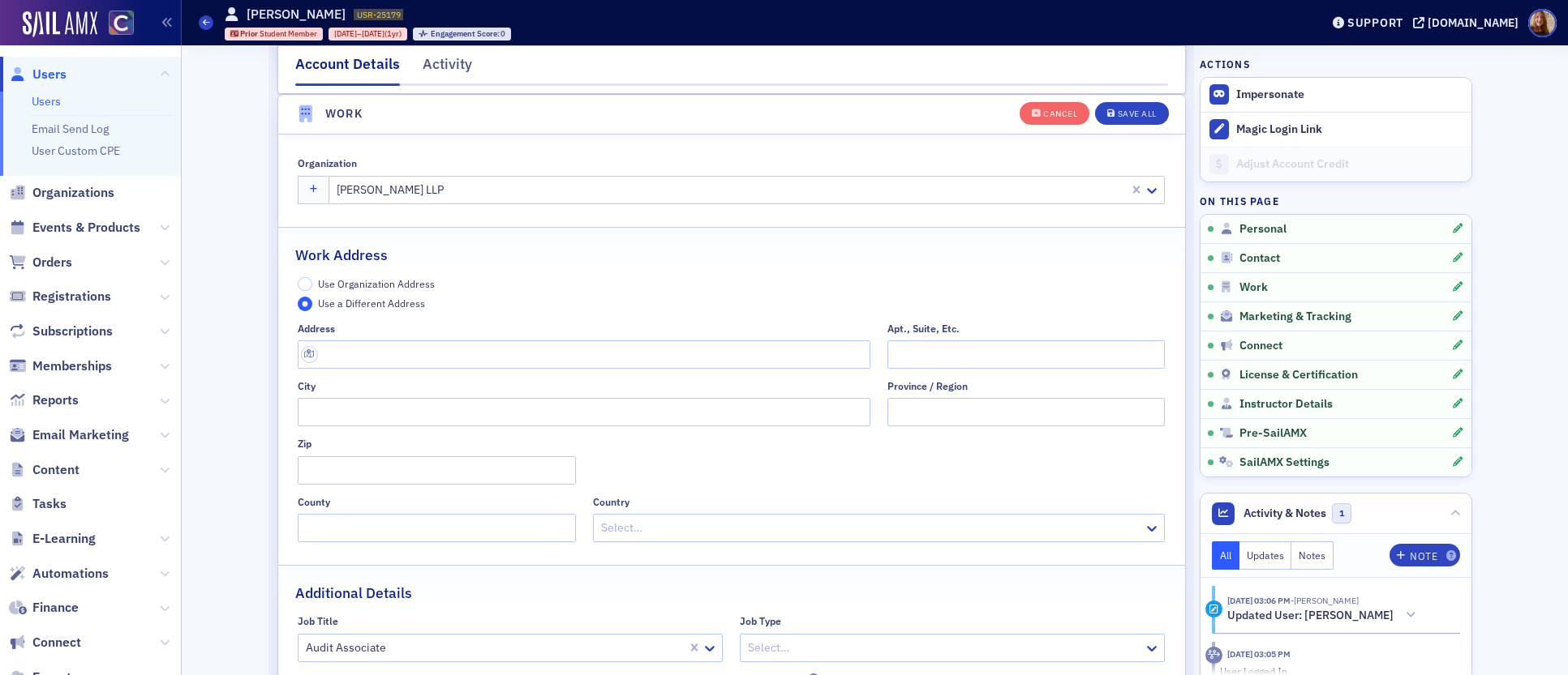
click at [349, 284] on span "Use Organization Address" at bounding box center [377, 283] width 117 height 13
click at [312, 284] on input "Use Organization Address" at bounding box center [305, 284] width 14 height 14
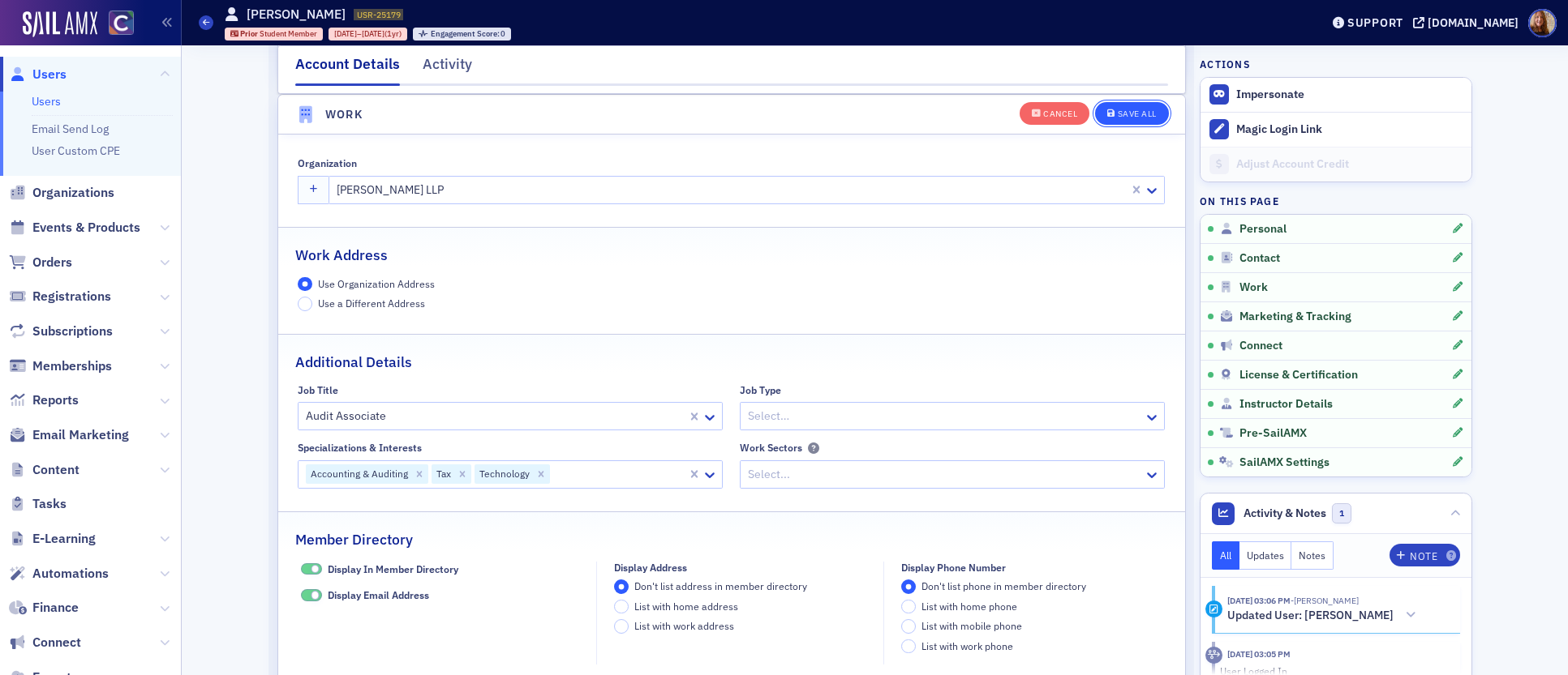
click at [1131, 111] on div "Save All" at bounding box center [1137, 113] width 39 height 9
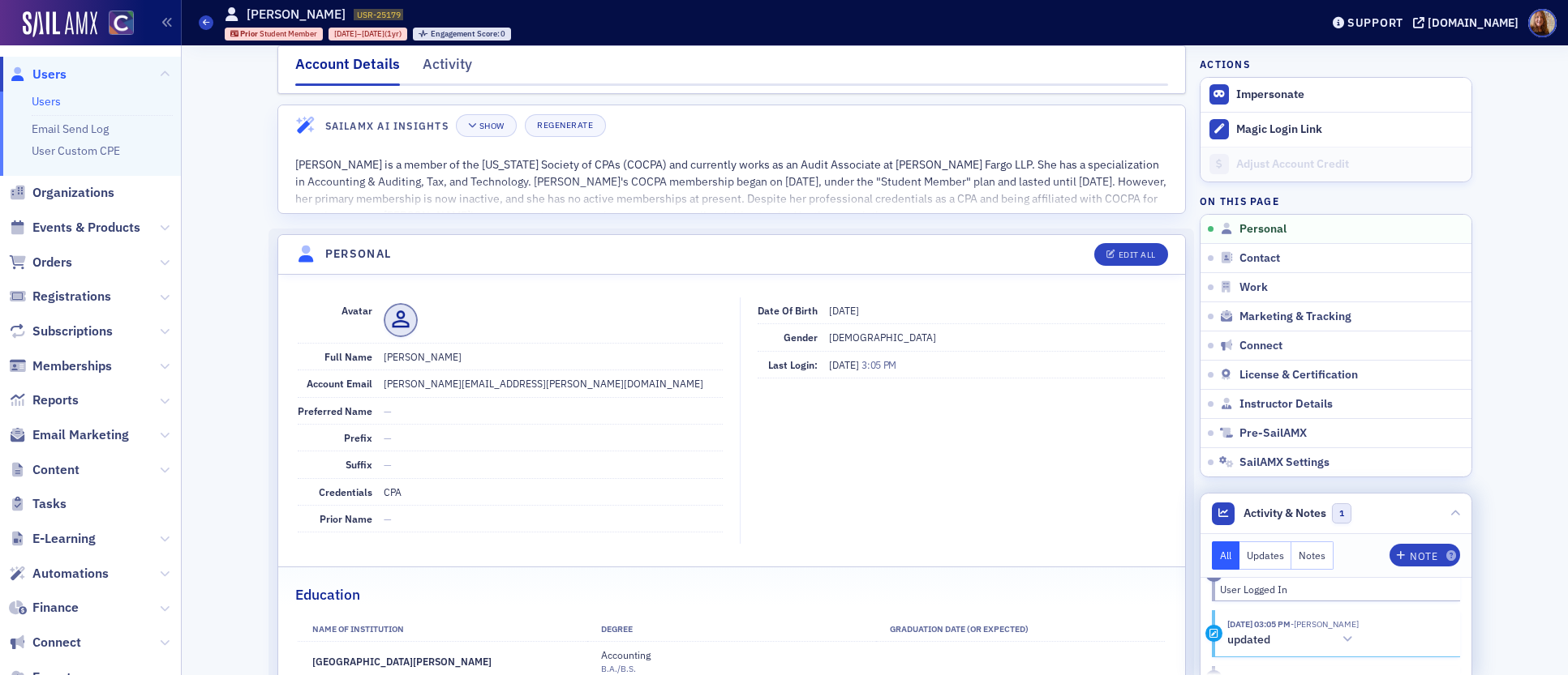
scroll to position [302, 0]
click at [1403, 518] on header "Activity & Notes 1" at bounding box center [1335, 514] width 271 height 41
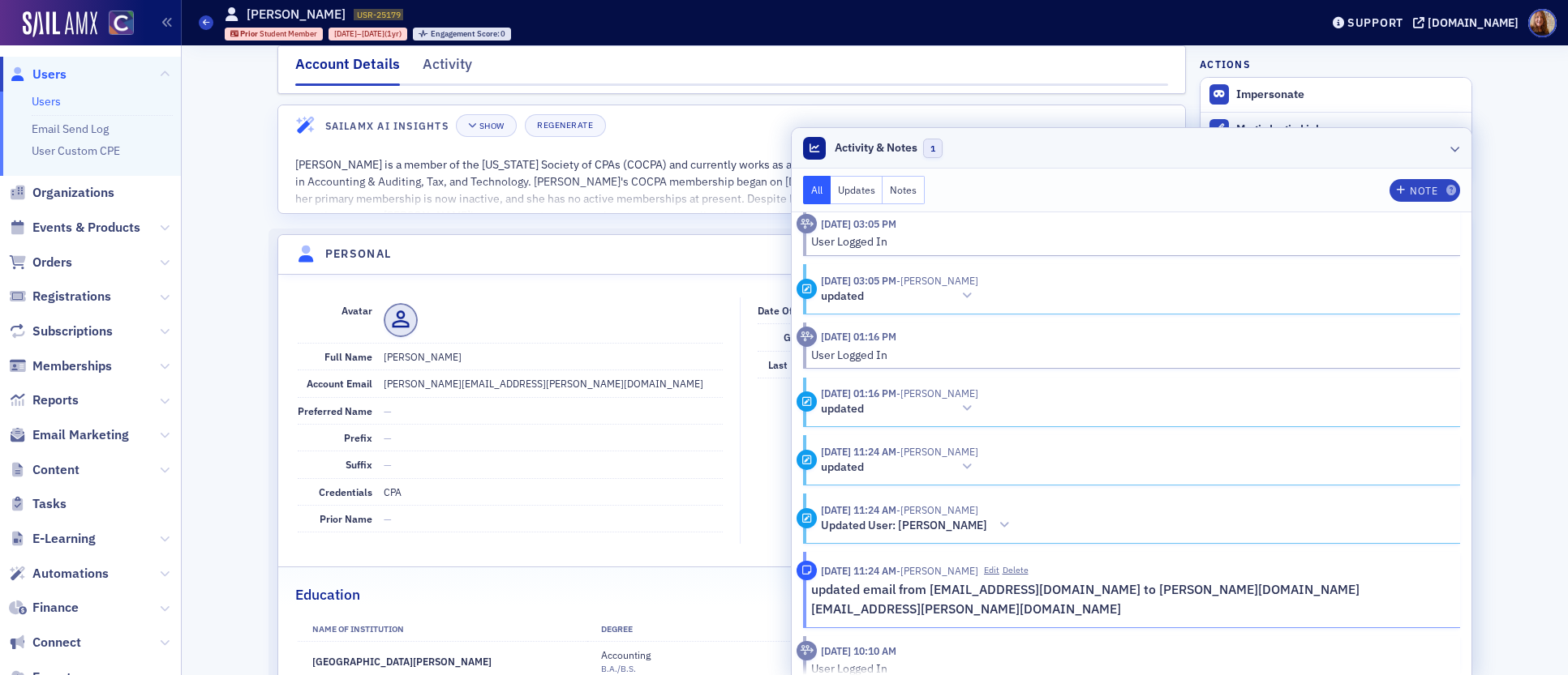
click at [1362, 155] on header "Activity & Notes 1" at bounding box center [1131, 148] width 679 height 41
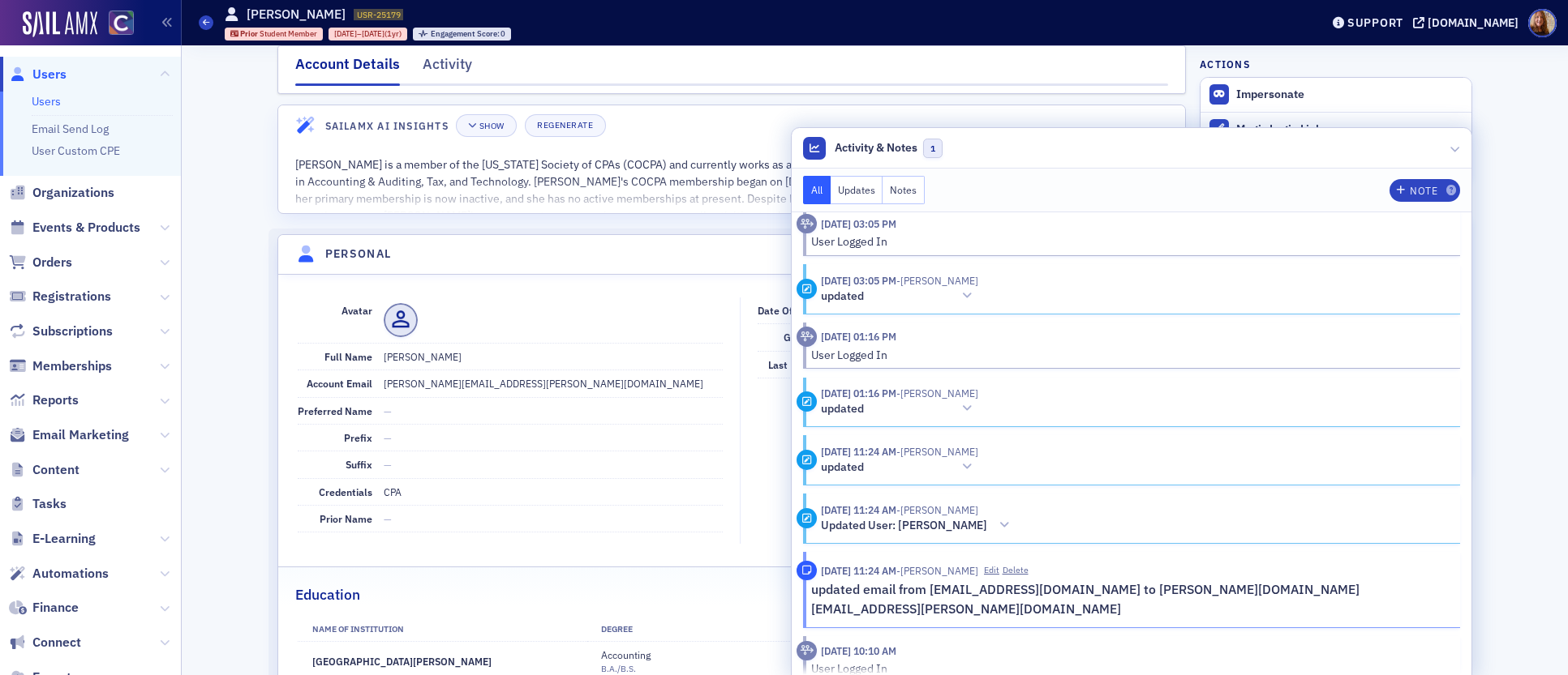
scroll to position [292, 0]
